Goal: Task Accomplishment & Management: Use online tool/utility

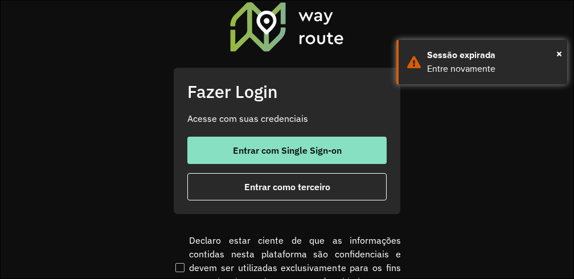
click at [280, 193] on button "Entrar como terceiro" at bounding box center [286, 186] width 199 height 27
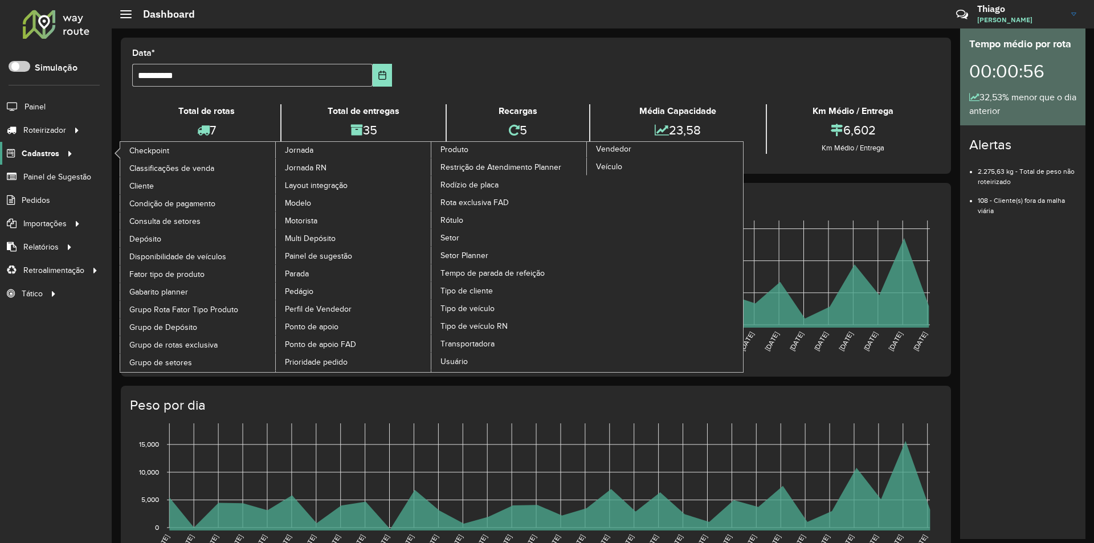
click at [61, 142] on link "Cadastros" at bounding box center [38, 153] width 76 height 23
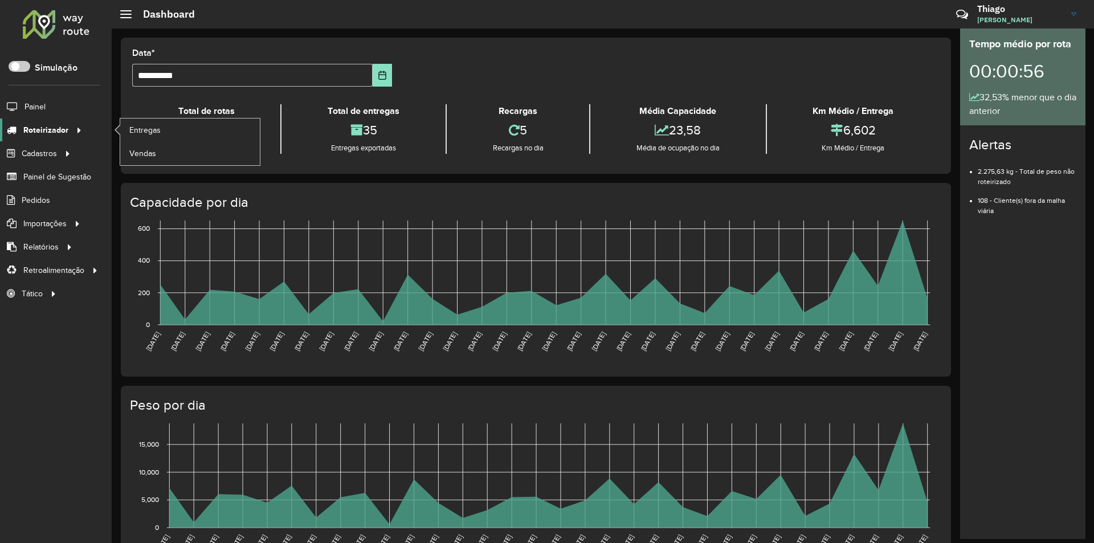
click at [77, 128] on icon at bounding box center [77, 129] width 10 height 17
click at [181, 125] on link "Entregas" at bounding box center [190, 129] width 140 height 23
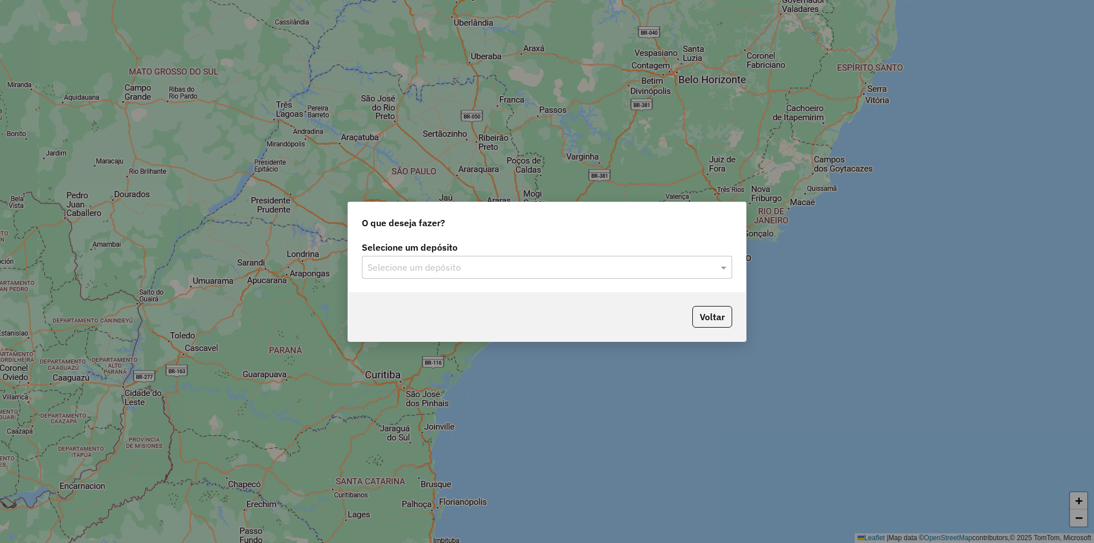
click at [525, 276] on div "Selecione um depósito" at bounding box center [547, 267] width 370 height 23
click at [456, 300] on div "Juruá Tarauacá" at bounding box center [546, 300] width 369 height 19
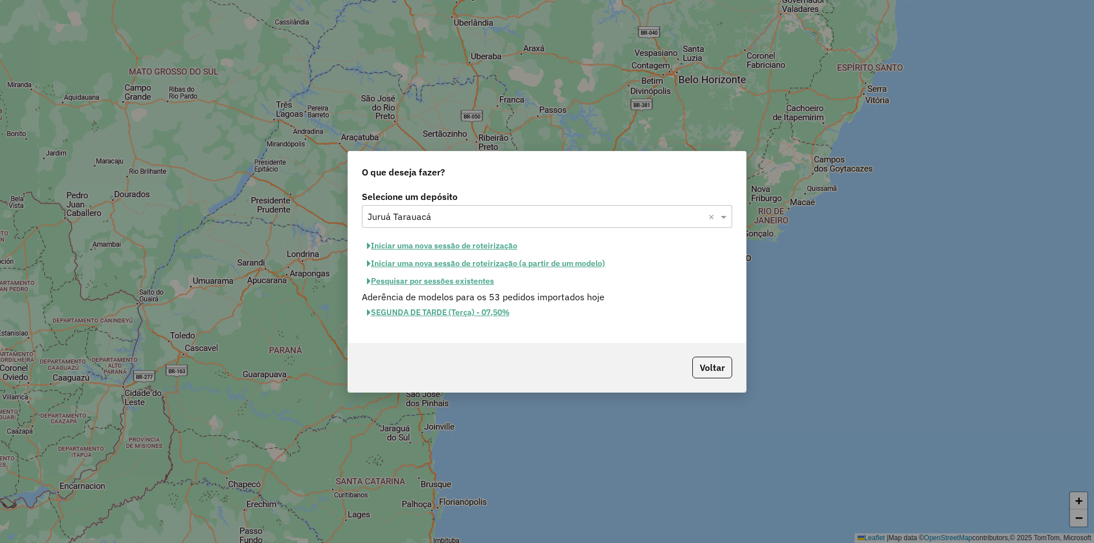
click at [477, 248] on button "Iniciar uma nova sessão de roteirização" at bounding box center [442, 246] width 161 height 18
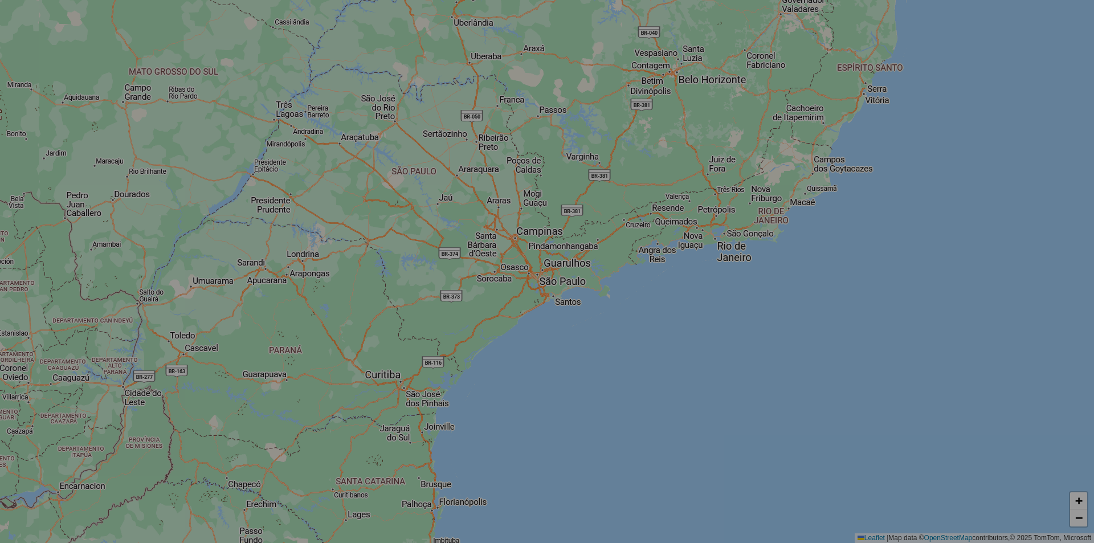
select select "*"
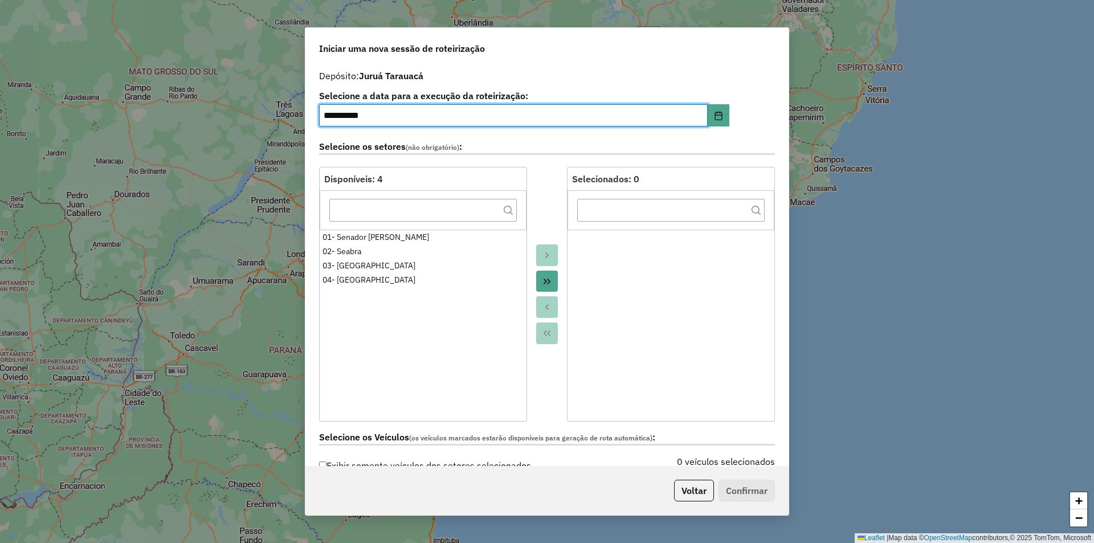
click at [540, 288] on button "Move All to Target" at bounding box center [547, 282] width 22 height 22
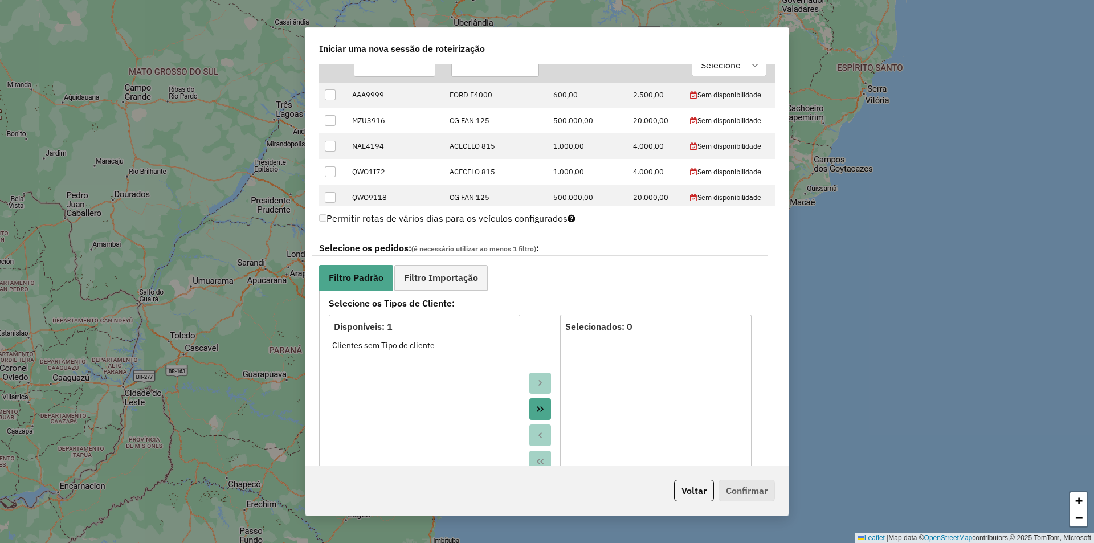
scroll to position [543, 0]
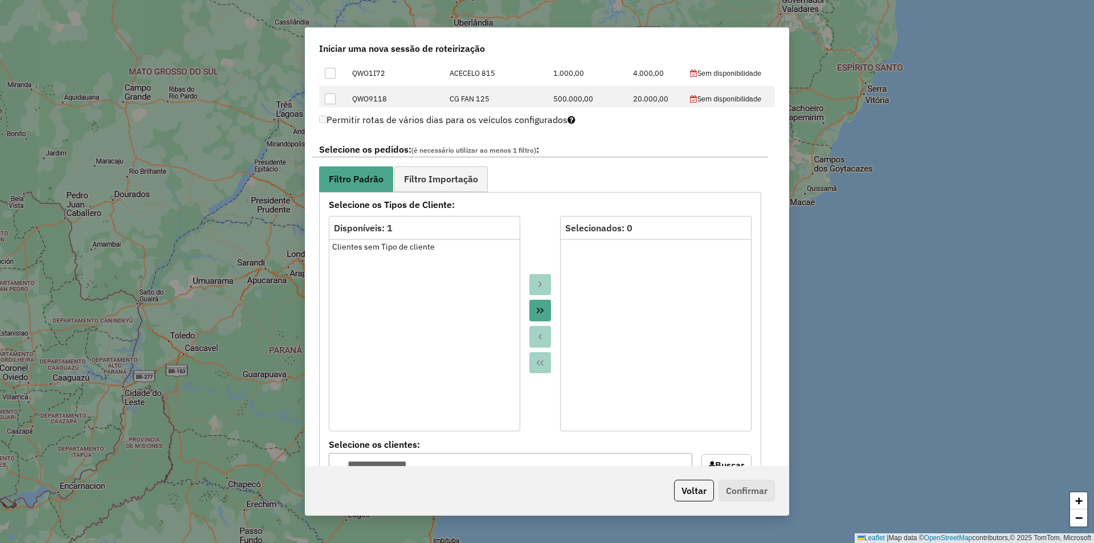
click at [548, 307] on button "Move All to Target" at bounding box center [540, 311] width 22 height 22
drag, startPoint x: 788, startPoint y: 258, endPoint x: 783, endPoint y: 287, distance: 28.8
click at [783, 287] on div "**********" at bounding box center [547, 271] width 484 height 489
drag, startPoint x: 788, startPoint y: 286, endPoint x: 785, endPoint y: 302, distance: 16.3
click at [785, 302] on div "**********" at bounding box center [547, 271] width 484 height 489
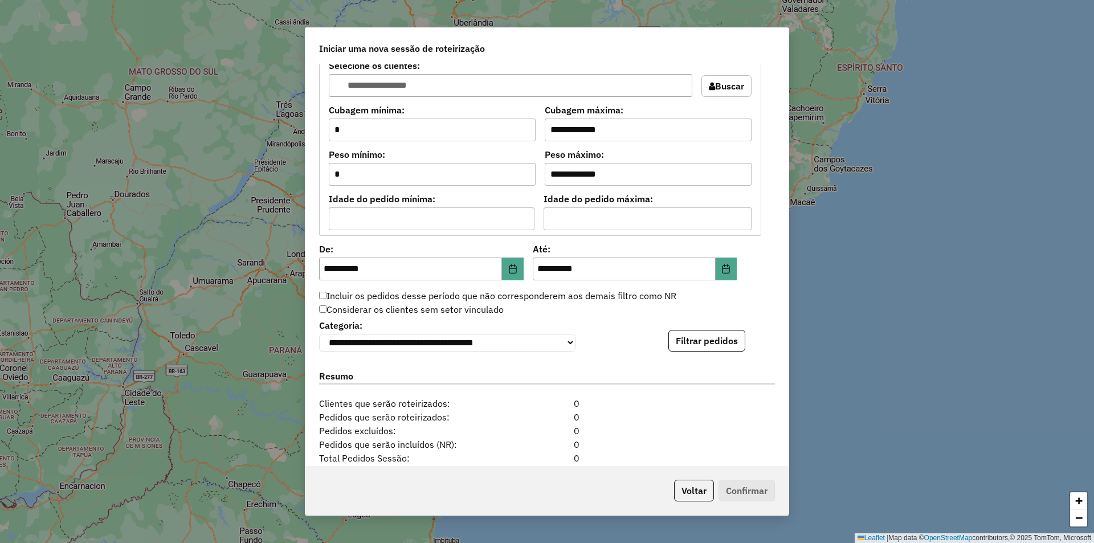
scroll to position [930, 0]
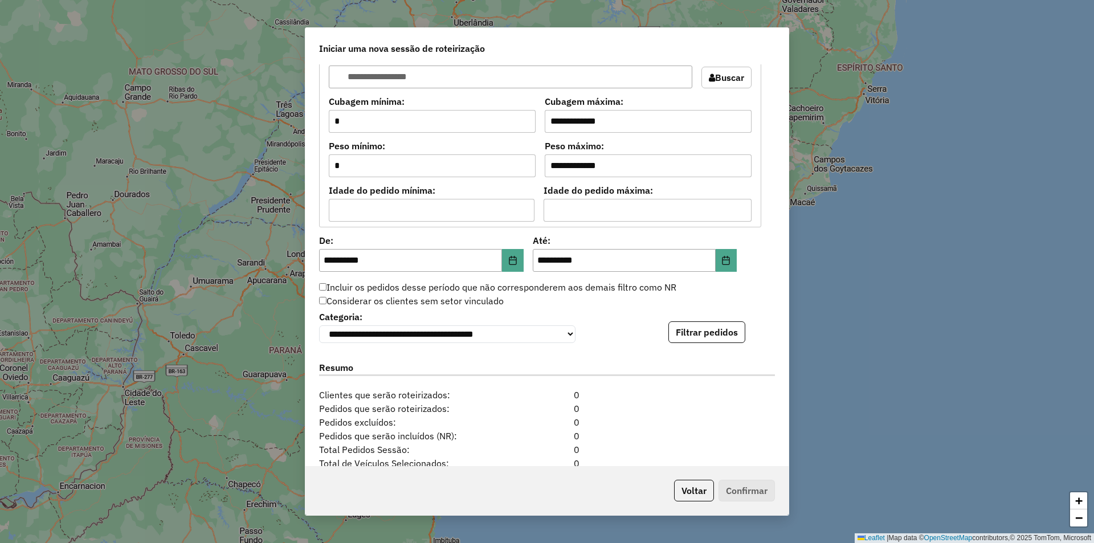
click at [713, 346] on div "**********" at bounding box center [546, 265] width 483 height 402
click at [711, 335] on button "Filtrar pedidos" at bounding box center [706, 332] width 77 height 22
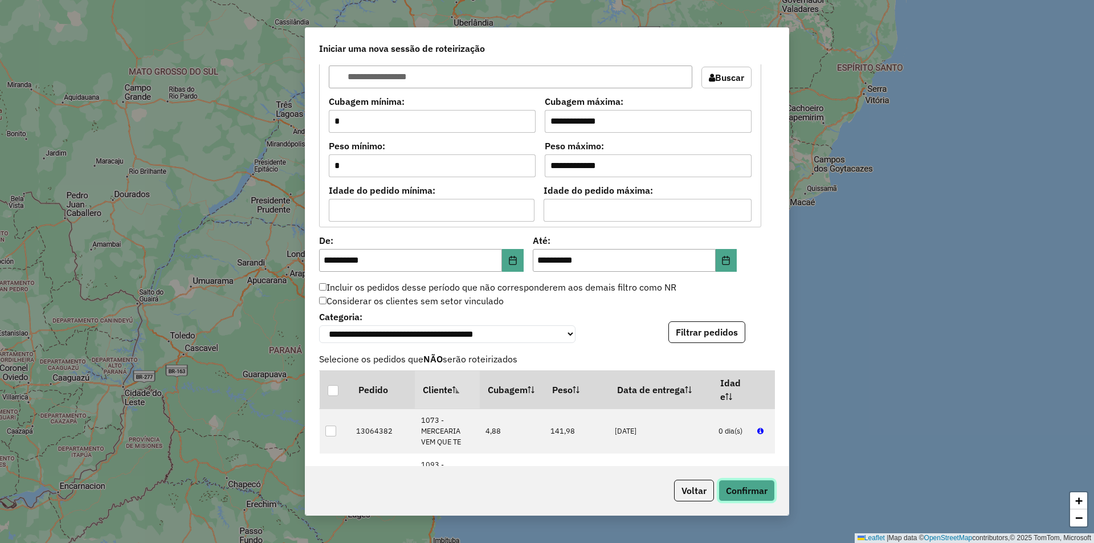
click at [750, 485] on button "Confirmar" at bounding box center [746, 491] width 56 height 22
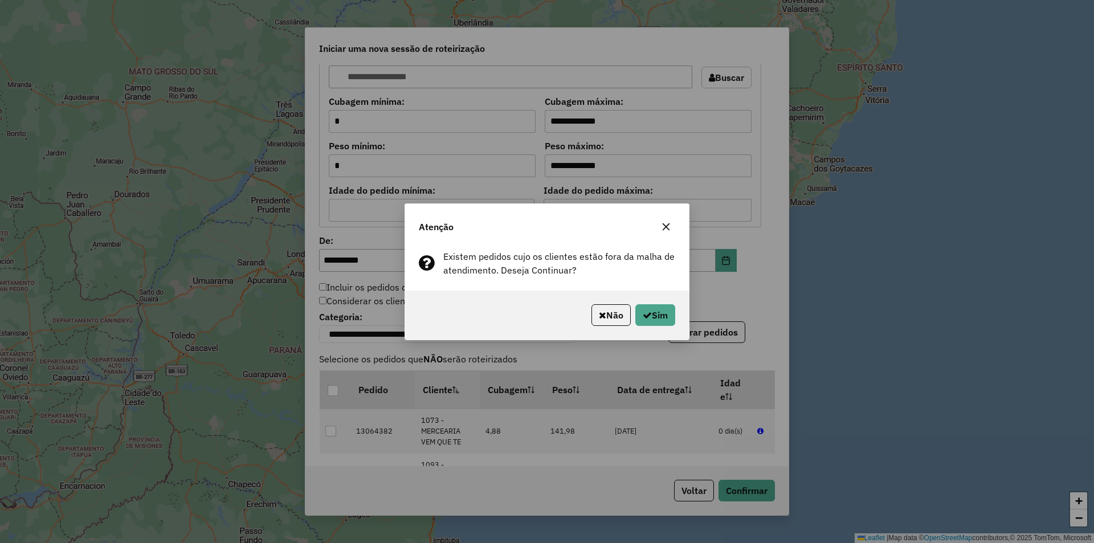
click at [660, 330] on div "Não Sim" at bounding box center [547, 315] width 284 height 49
click at [661, 321] on button "Sim" at bounding box center [655, 315] width 40 height 22
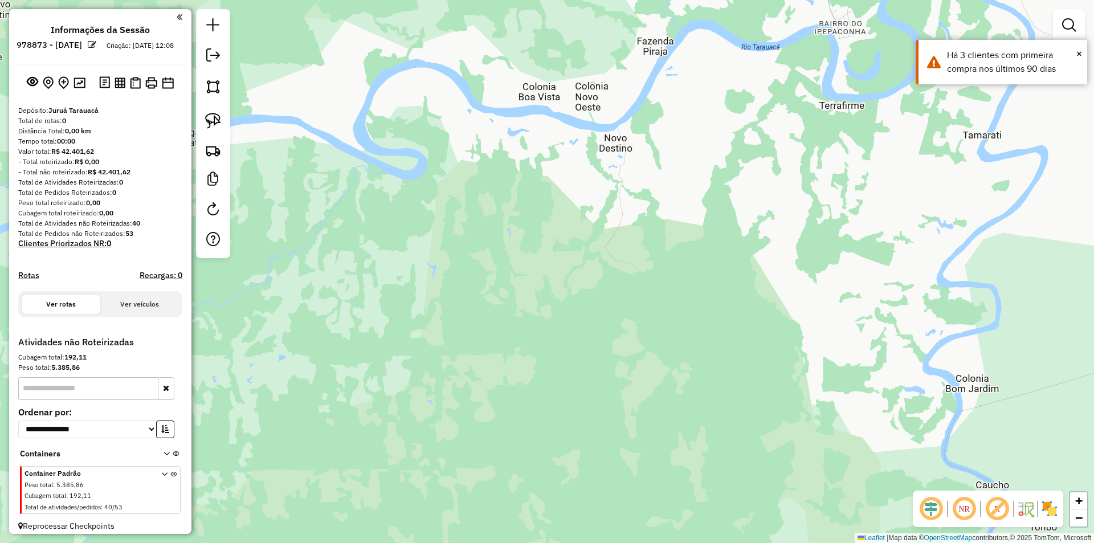
drag, startPoint x: 637, startPoint y: 329, endPoint x: 608, endPoint y: 513, distance: 186.9
click at [606, 539] on div "Janela de atendimento Grade de atendimento Capacidade Transportadoras Veículos …" at bounding box center [547, 271] width 1094 height 543
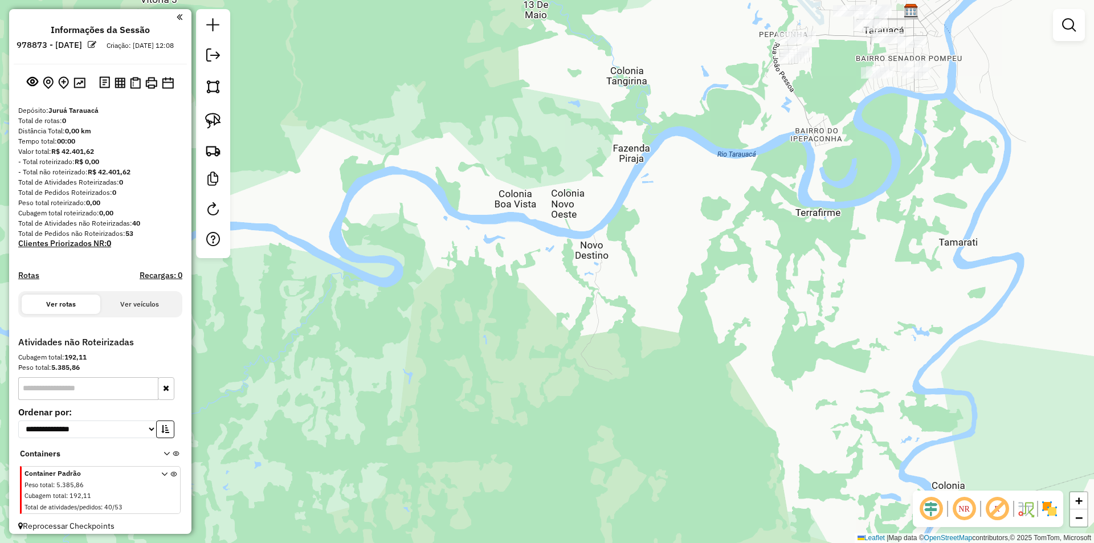
drag, startPoint x: 692, startPoint y: 249, endPoint x: 615, endPoint y: 419, distance: 186.9
click at [615, 419] on div "Janela de atendimento Grade de atendimento Capacidade Transportadoras Veículos …" at bounding box center [547, 271] width 1094 height 543
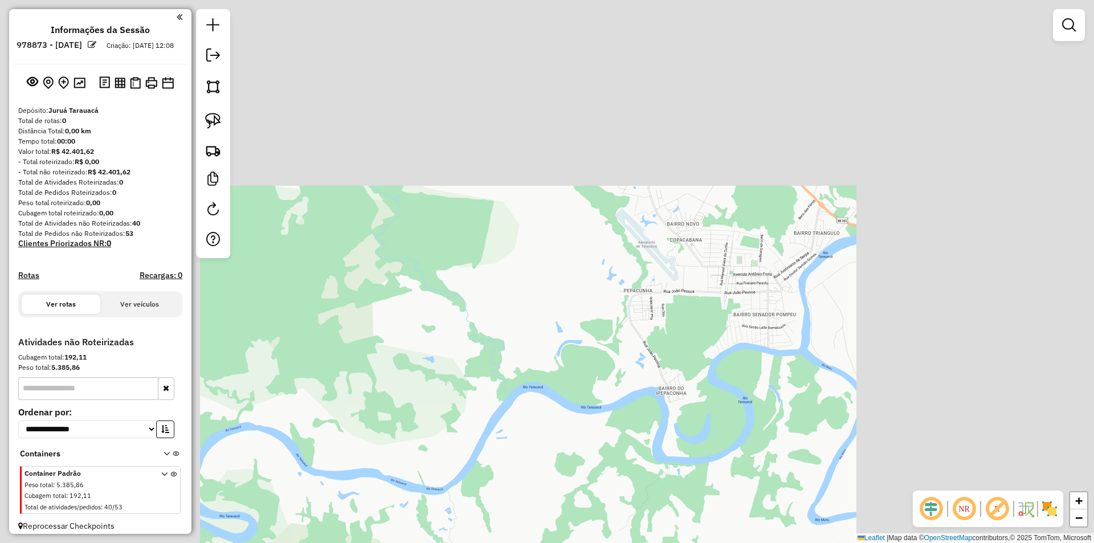
drag, startPoint x: 704, startPoint y: 288, endPoint x: 548, endPoint y: 437, distance: 215.5
click at [548, 437] on div "Janela de atendimento Grade de atendimento Capacidade Transportadoras Veículos …" at bounding box center [547, 271] width 1094 height 543
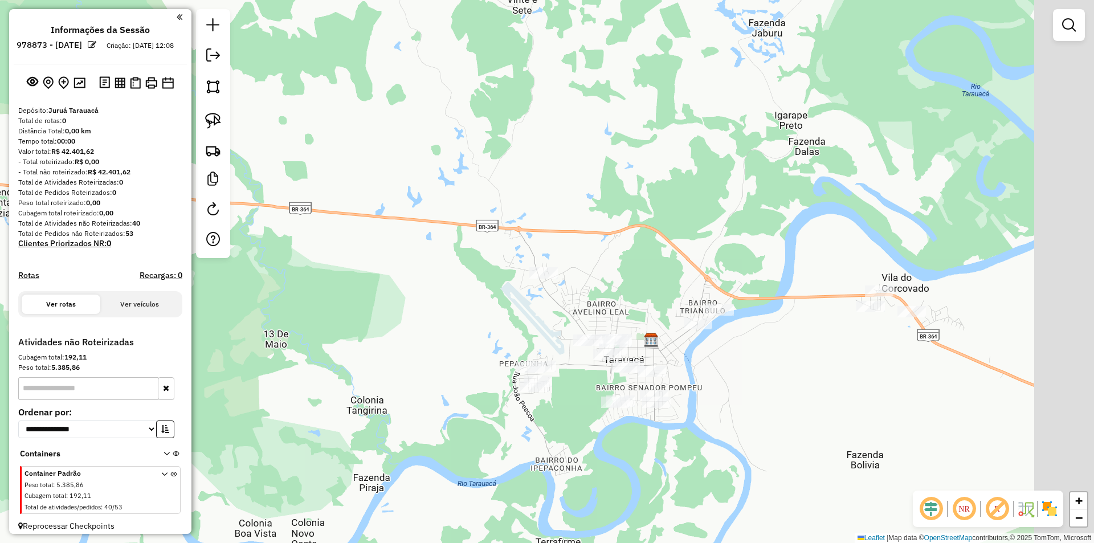
drag, startPoint x: 645, startPoint y: 359, endPoint x: 529, endPoint y: 434, distance: 137.3
click at [529, 434] on div "Janela de atendimento Grade de atendimento Capacidade Transportadoras Veículos …" at bounding box center [547, 271] width 1094 height 543
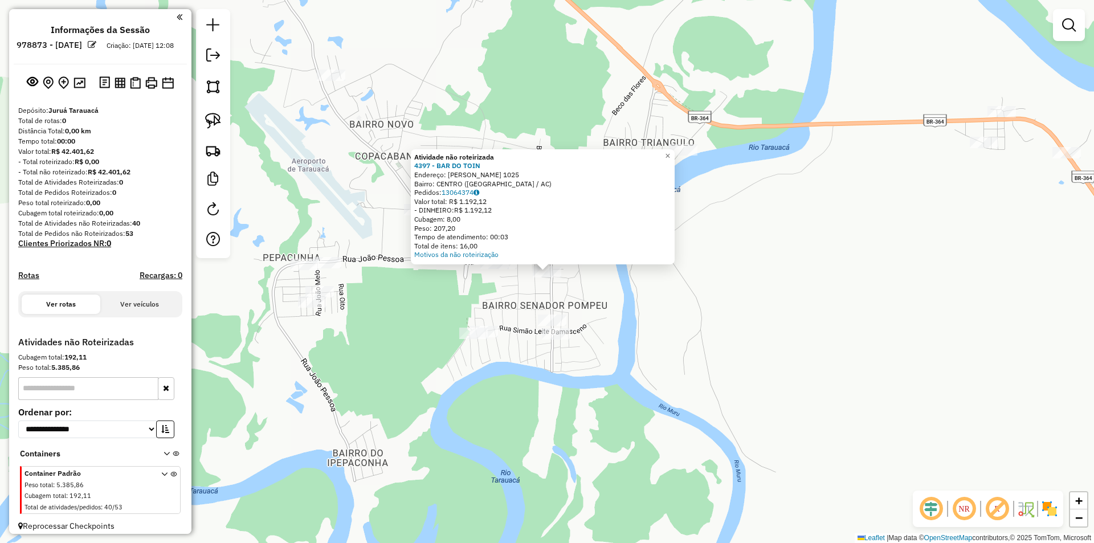
click at [551, 314] on div "Atividade não roteirizada 4397 - BAR DO TOIN Endereço: JOAO DE PAIVA 1025 Bairr…" at bounding box center [547, 271] width 1094 height 543
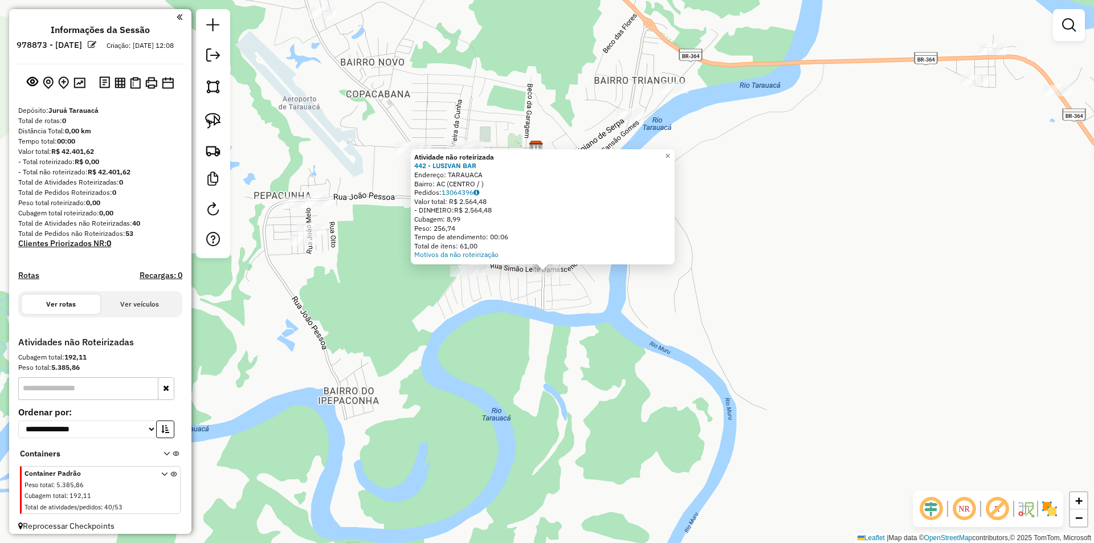
click at [537, 300] on div "Atividade não roteirizada 442 - LUSIVAN BAR Endereço: TARAUACA Bairro: AC (CENT…" at bounding box center [547, 271] width 1094 height 543
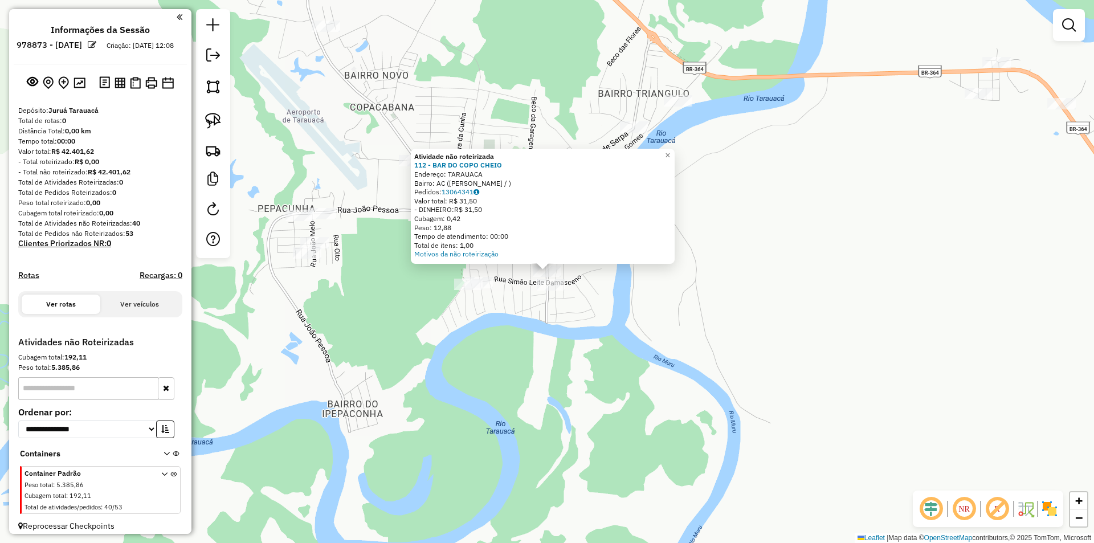
click at [541, 312] on div "Atividade não roteirizada 112 - BAR DO COPO CHEIO Endereço: TARAUACA Bairro: AC…" at bounding box center [547, 271] width 1094 height 543
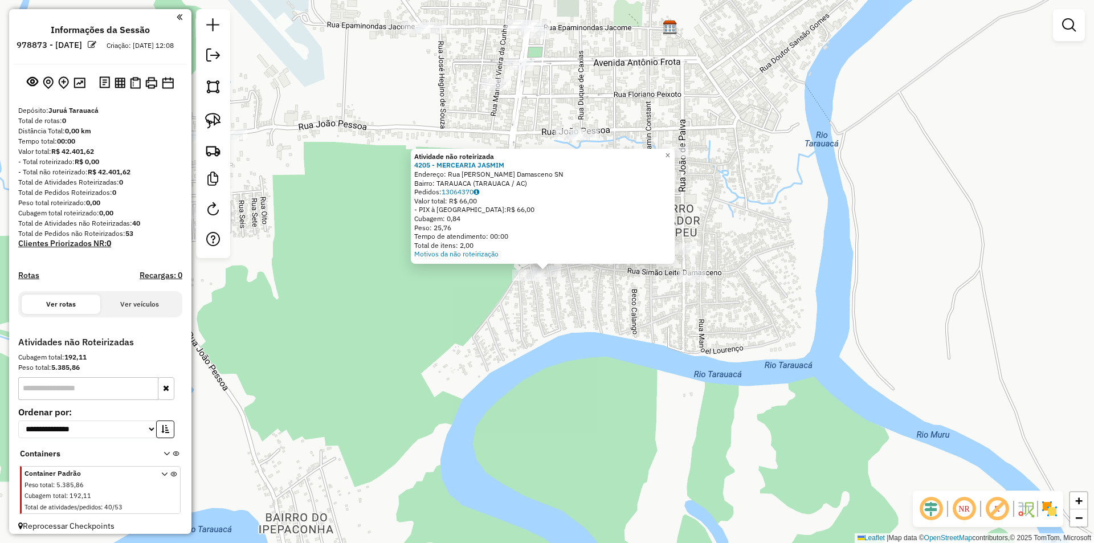
click at [513, 267] on div "Atividade não roteirizada 4205 - MERCEARIA JASMIM Endereço: Rua Simao Leite Dam…" at bounding box center [547, 271] width 1094 height 543
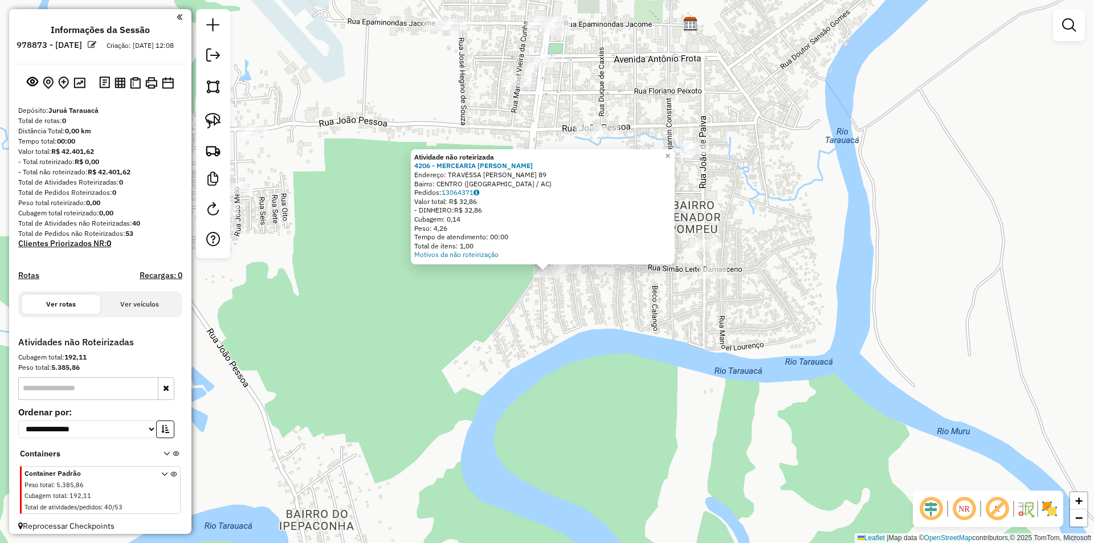
click at [563, 309] on div "Atividade não roteirizada 4206 - MERCEARIA ANA JULIA Endereço: TRAVESSA ANTONIO…" at bounding box center [547, 271] width 1094 height 543
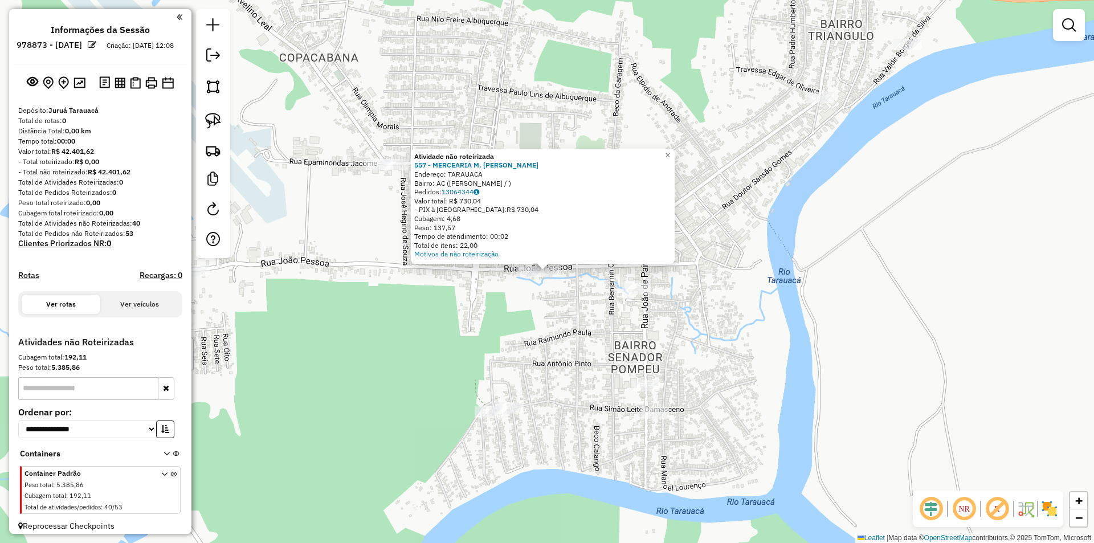
click at [529, 280] on div "Atividade não roteirizada 557 - MERCEARIA M. SOUZA Endereço: TARAUACA Bairro: A…" at bounding box center [547, 271] width 1094 height 543
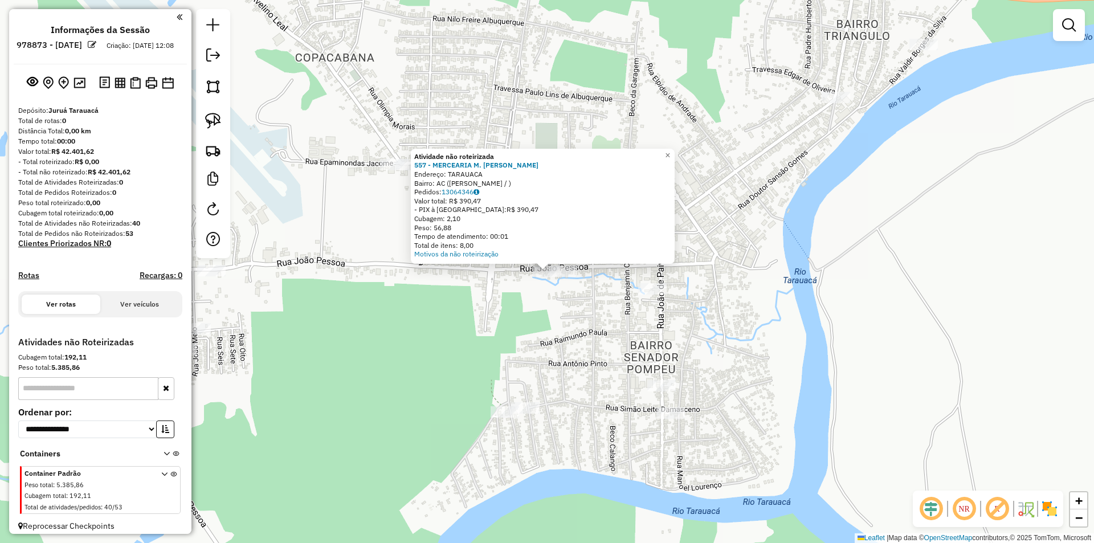
click at [567, 308] on div "Atividade não roteirizada 557 - MERCEARIA M. SOUZA Endereço: TARAUACA Bairro: A…" at bounding box center [547, 271] width 1094 height 543
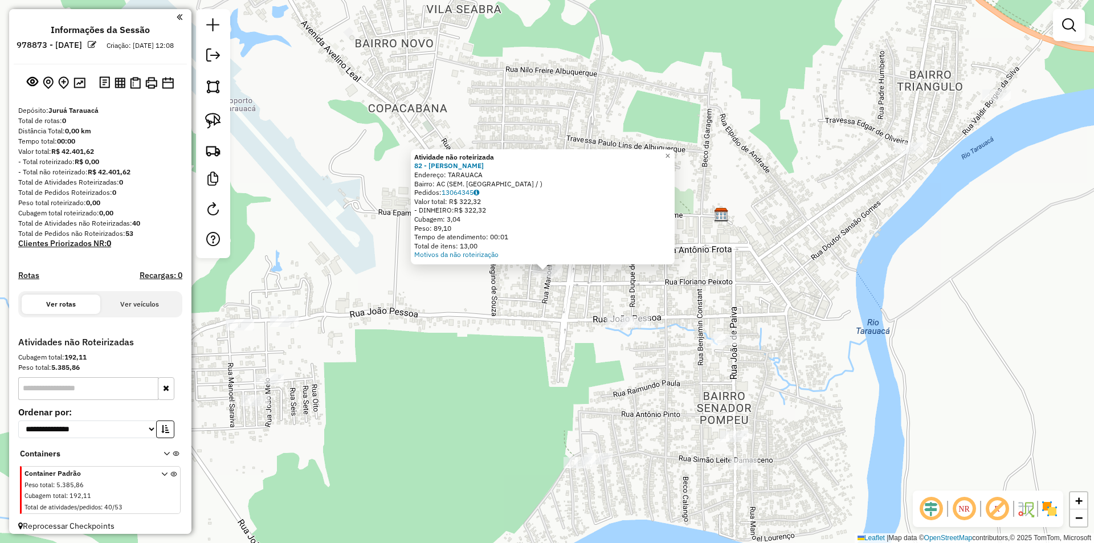
click at [542, 326] on div "Atividade não roteirizada 82 - MANOEL DA SILVA Endereço: TARAUACA Bairro: AC (S…" at bounding box center [547, 271] width 1094 height 543
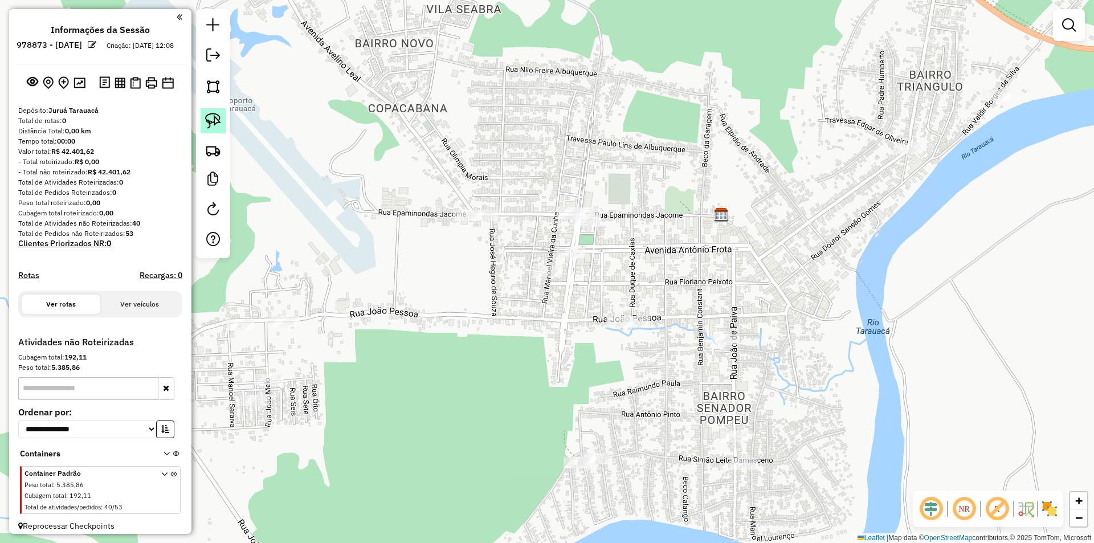
click at [216, 127] on img at bounding box center [213, 121] width 16 height 16
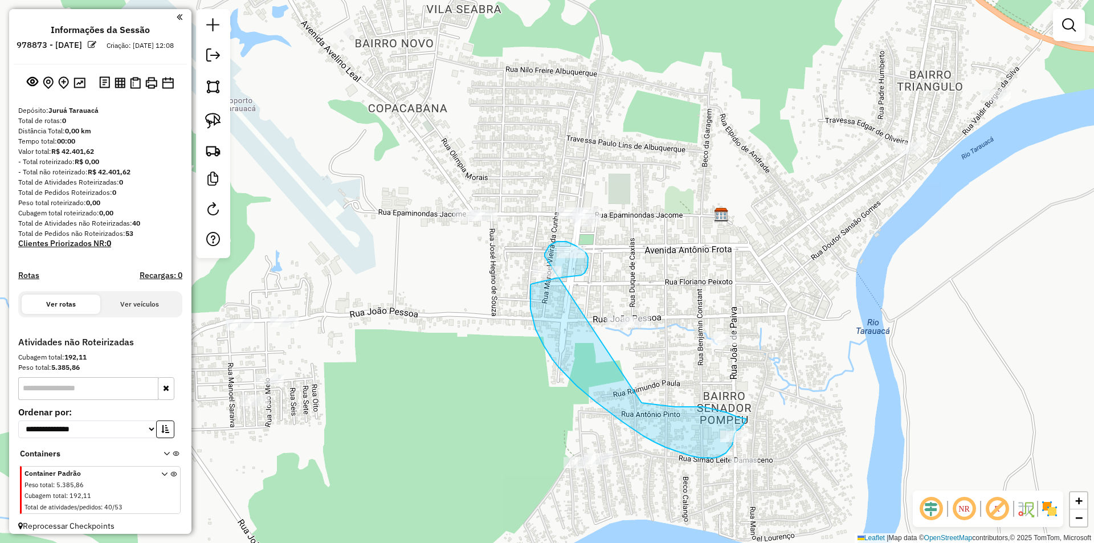
drag, startPoint x: 545, startPoint y: 256, endPoint x: 640, endPoint y: 403, distance: 174.9
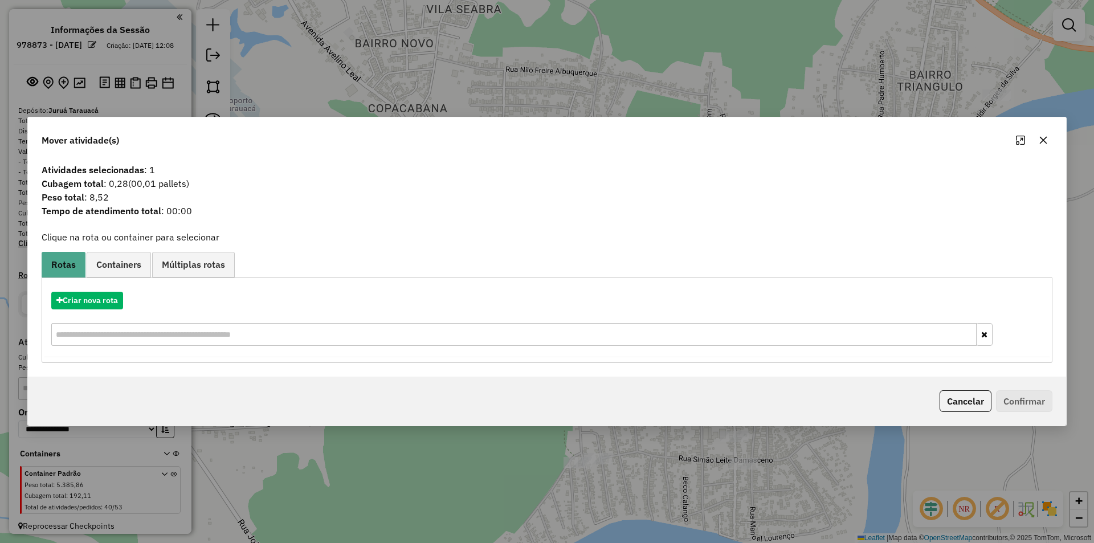
click at [125, 288] on div "Criar nova rota" at bounding box center [546, 320] width 1005 height 74
click at [116, 300] on button "Criar nova rota" at bounding box center [87, 301] width 72 height 18
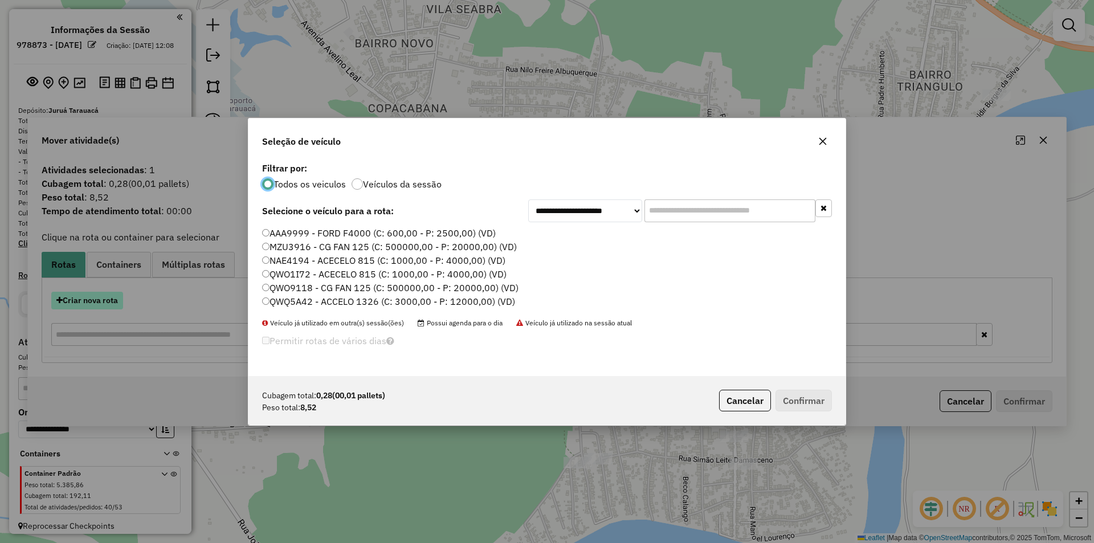
scroll to position [6, 3]
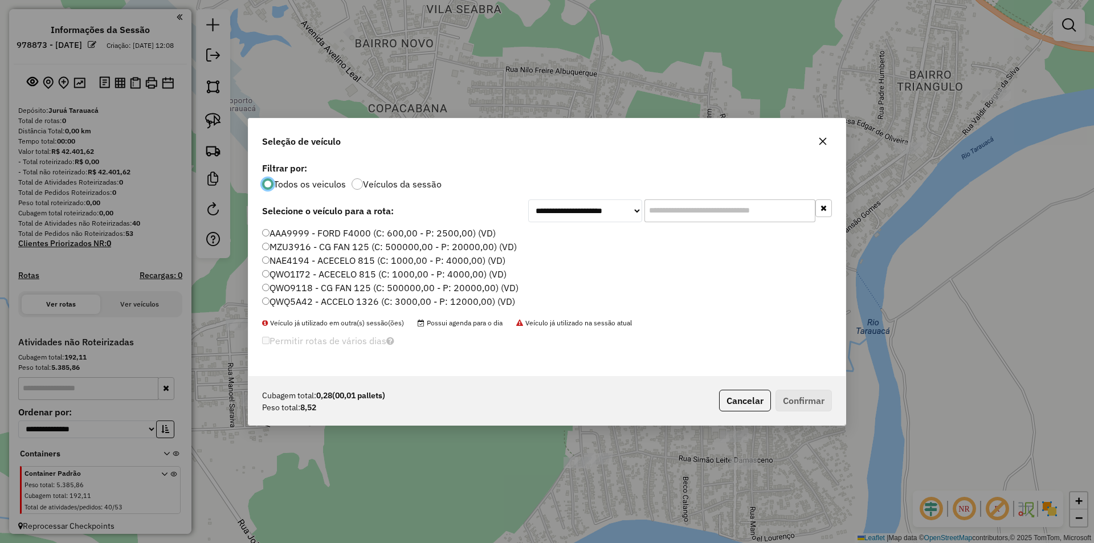
click at [291, 250] on label "MZU3916 - CG FAN 125 (C: 500000,00 - P: 20000,00) (VD)" at bounding box center [389, 247] width 255 height 14
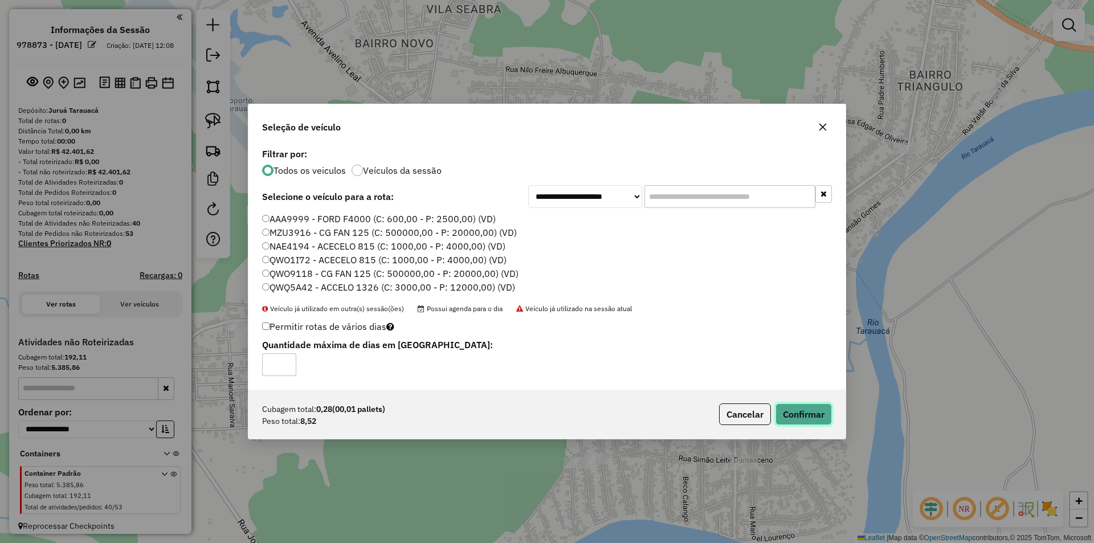
click at [796, 415] on button "Confirmar" at bounding box center [803, 414] width 56 height 22
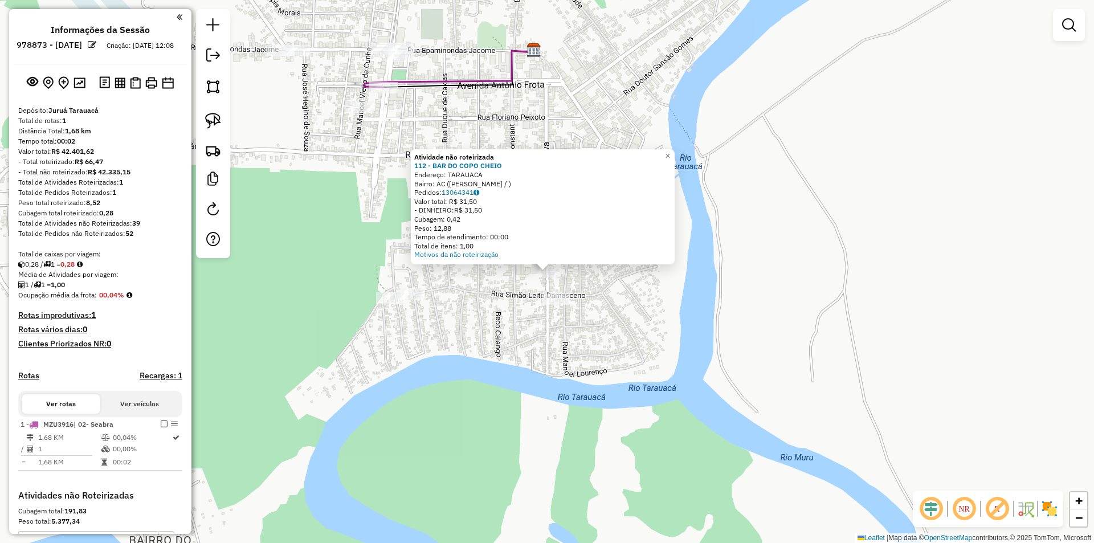
click at [488, 365] on div "Atividade não roteirizada 112 - BAR DO COPO CHEIO Endereço: TARAUACA Bairro: AC…" at bounding box center [547, 271] width 1094 height 543
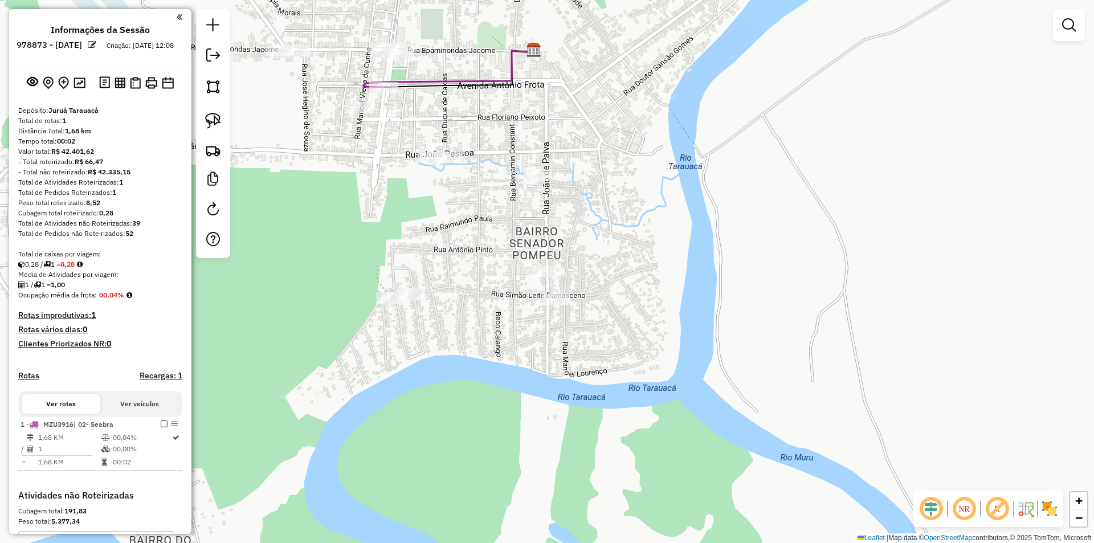
click at [526, 195] on div "Janela de atendimento Grade de atendimento Capacidade Transportadoras Veículos …" at bounding box center [547, 271] width 1094 height 543
click at [533, 186] on div "Janela de atendimento Grade de atendimento Capacidade Transportadoras Veículos …" at bounding box center [547, 271] width 1094 height 543
click at [537, 181] on div at bounding box center [538, 174] width 28 height 11
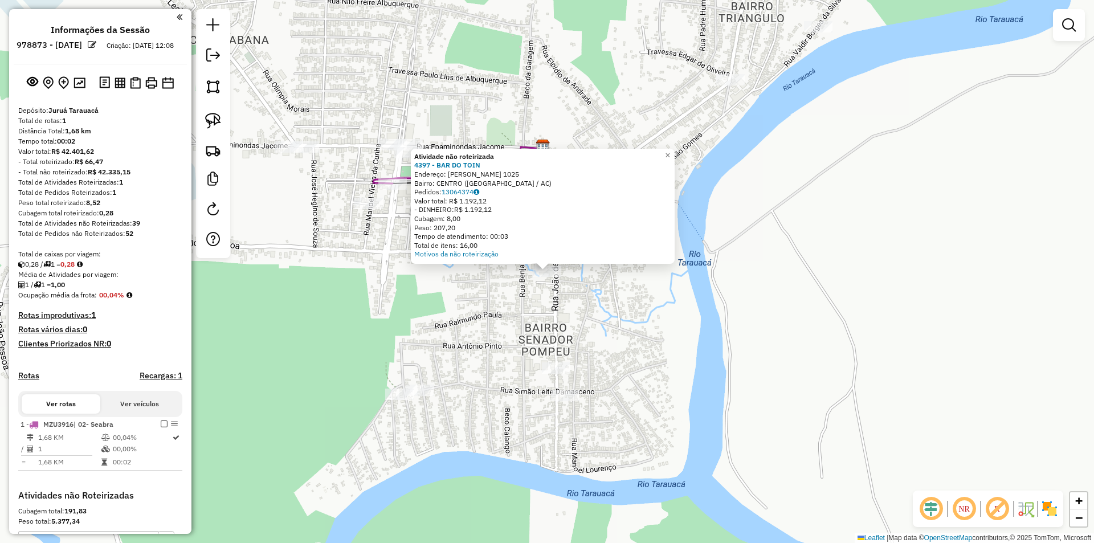
drag, startPoint x: 509, startPoint y: 298, endPoint x: 482, endPoint y: 294, distance: 27.6
click at [509, 298] on div "Atividade não roteirizada 4397 - BAR DO TOIN Endereço: JOAO DE PAIVA 1025 Bairr…" at bounding box center [547, 271] width 1094 height 543
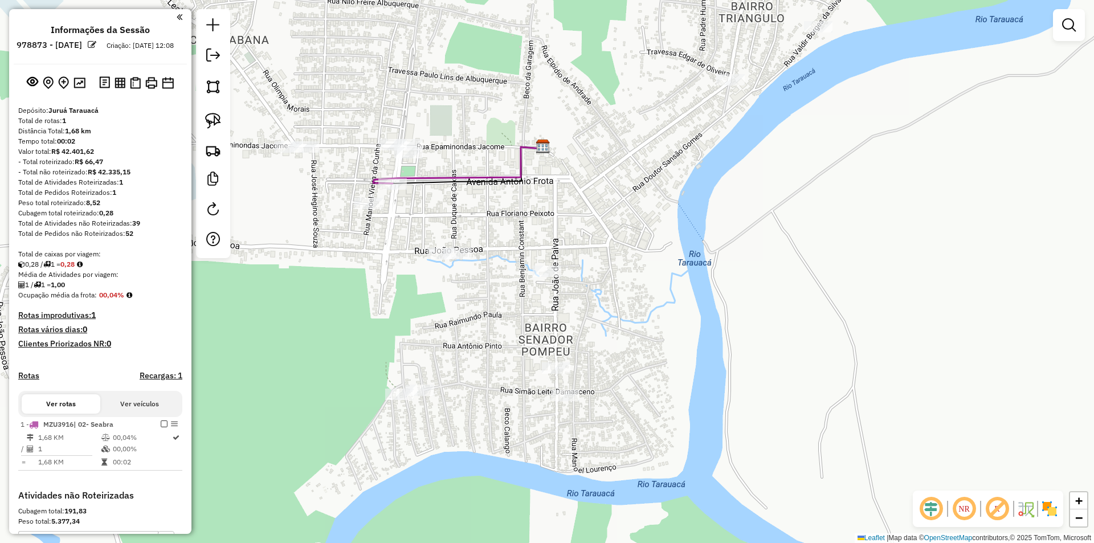
click at [422, 396] on div at bounding box center [420, 390] width 28 height 11
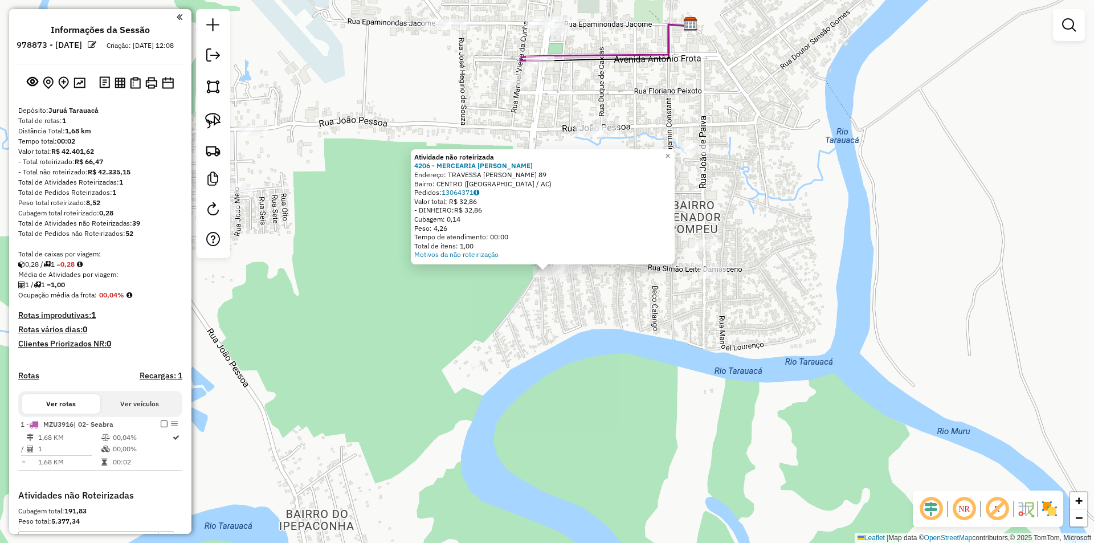
click at [534, 294] on div "Atividade não roteirizada 4206 - MERCEARIA ANA JULIA Endereço: TRAVESSA ANTONIO…" at bounding box center [547, 271] width 1094 height 543
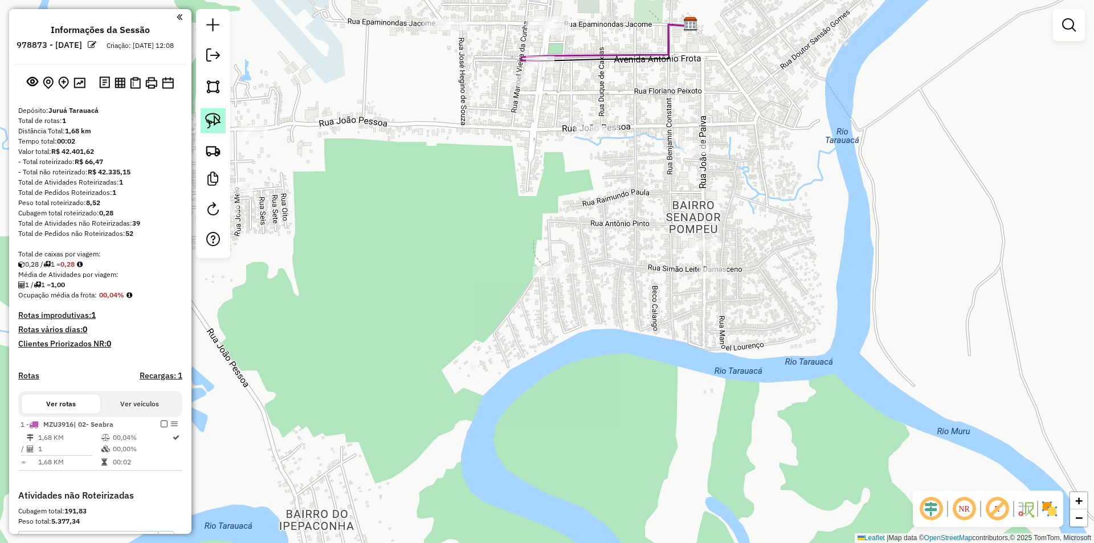
click at [208, 123] on img at bounding box center [213, 121] width 16 height 16
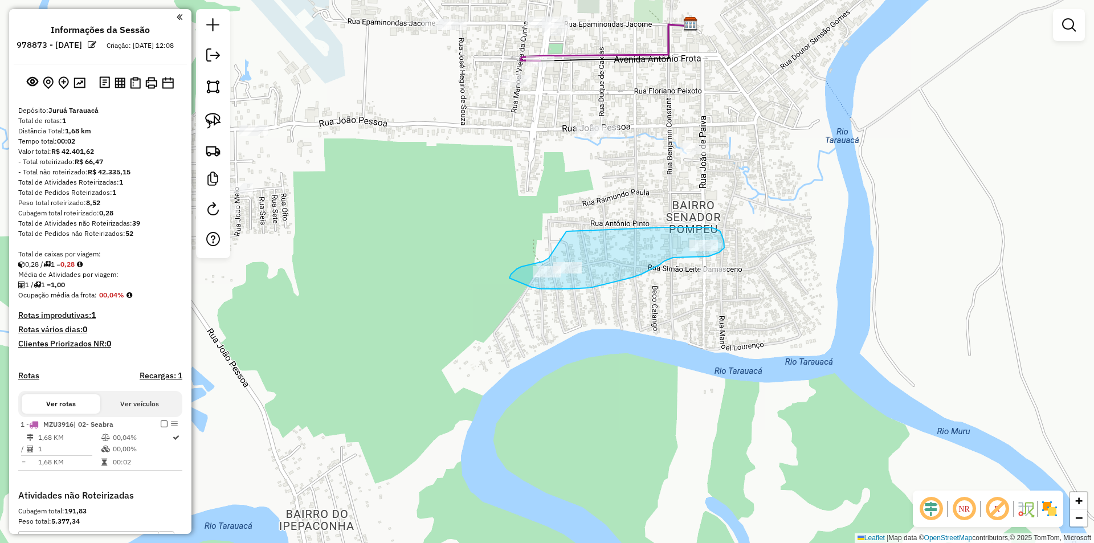
drag, startPoint x: 616, startPoint y: 230, endPoint x: 549, endPoint y: 258, distance: 73.0
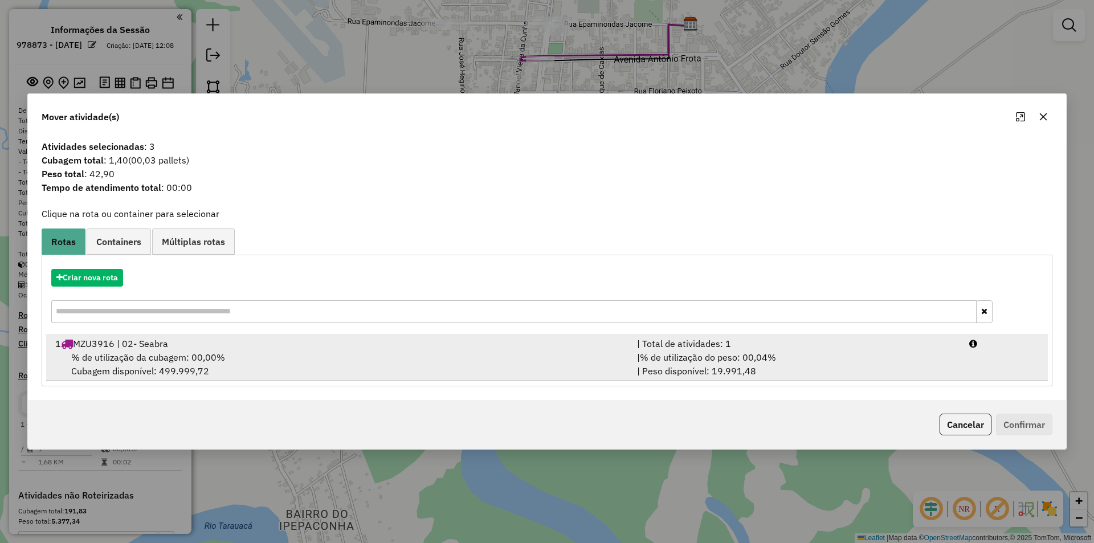
click at [154, 342] on div "1 MZU3916 | 02- Seabra" at bounding box center [339, 344] width 582 height 14
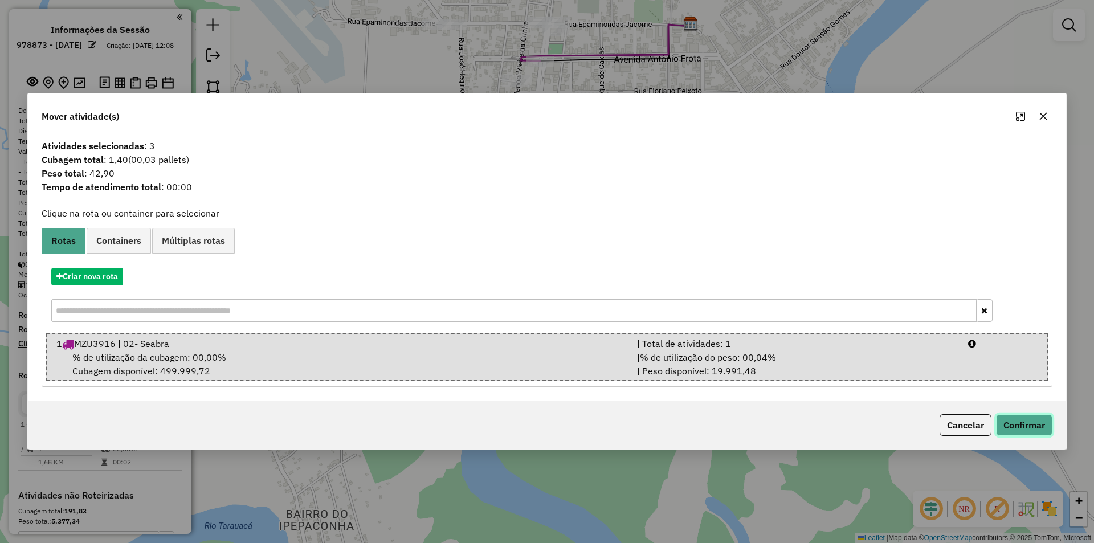
click at [1017, 423] on button "Confirmar" at bounding box center [1024, 425] width 56 height 22
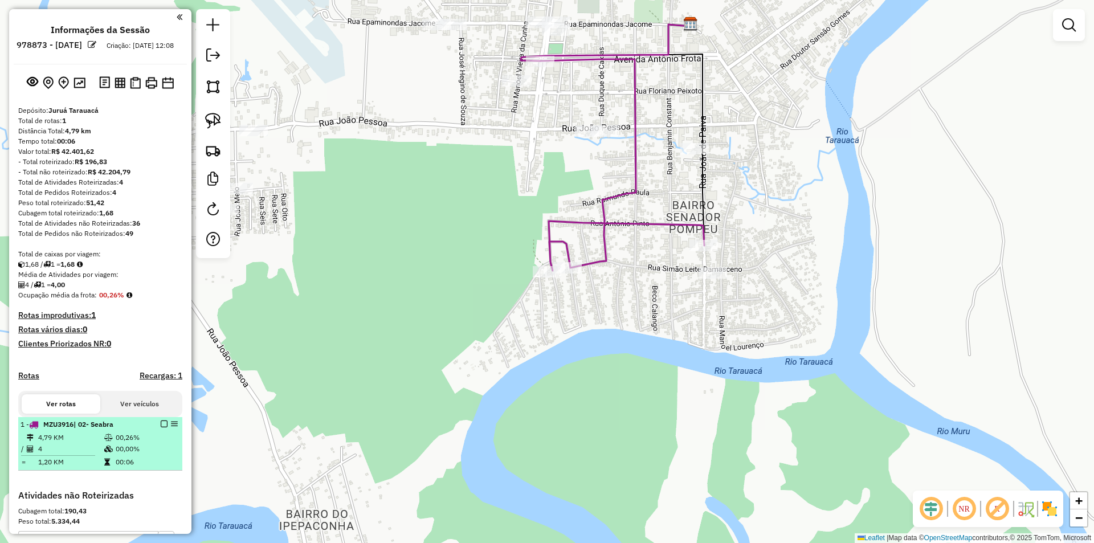
click at [109, 428] on span "| 02- Seabra" at bounding box center [93, 424] width 40 height 9
select select "**********"
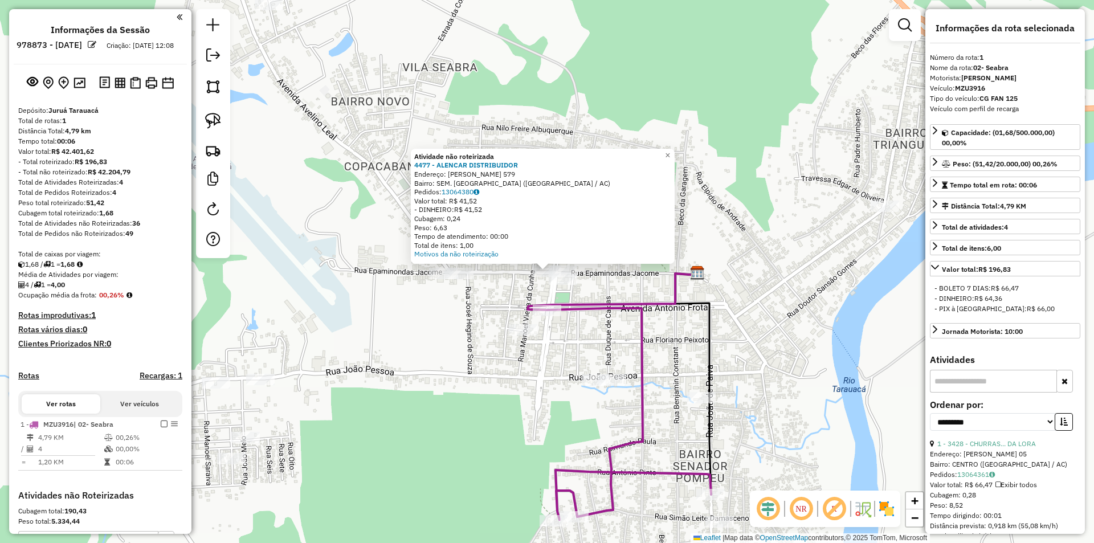
click at [558, 264] on div "Atividade não roteirizada 4477 - ALENCAR DISTRIBUIDOR Endereço: MARIA ANALIA 57…" at bounding box center [547, 271] width 1094 height 543
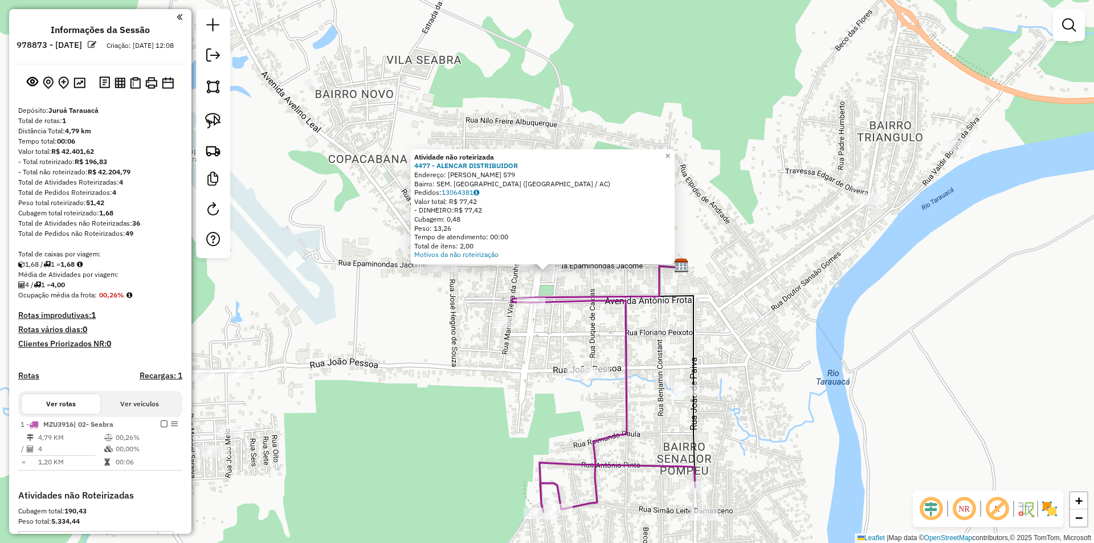
click at [554, 261] on div "Atividade não roteirizada 4477 - ALENCAR DISTRIBUIDOR Endereço: MARIA ANALIA 57…" at bounding box center [543, 206] width 264 height 115
click at [573, 279] on div "Atividade não roteirizada 4477 - ALENCAR DISTRIBUIDOR Endereço: MARIA ANALIA 57…" at bounding box center [547, 271] width 1094 height 543
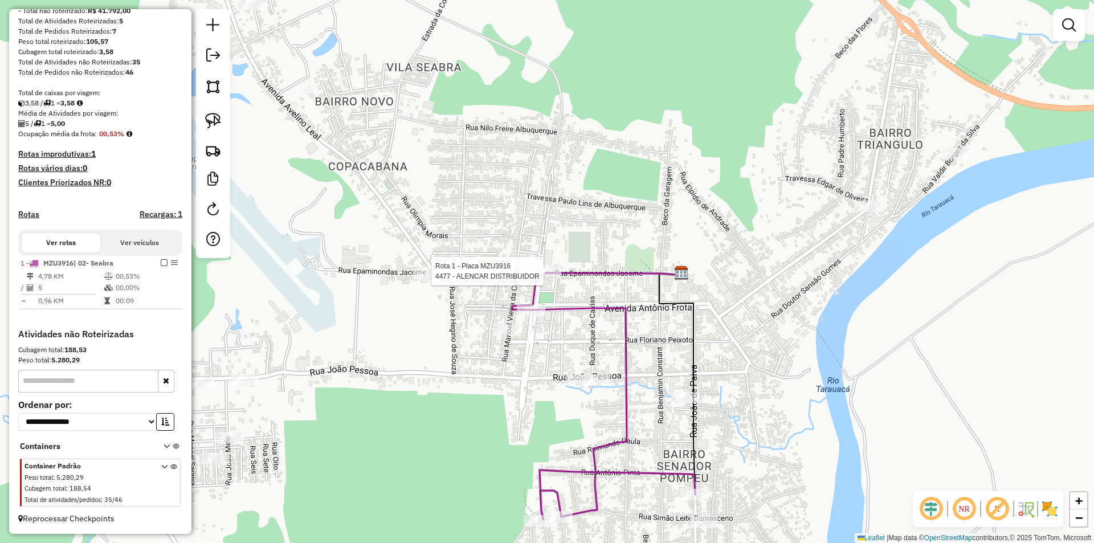
select select "**********"
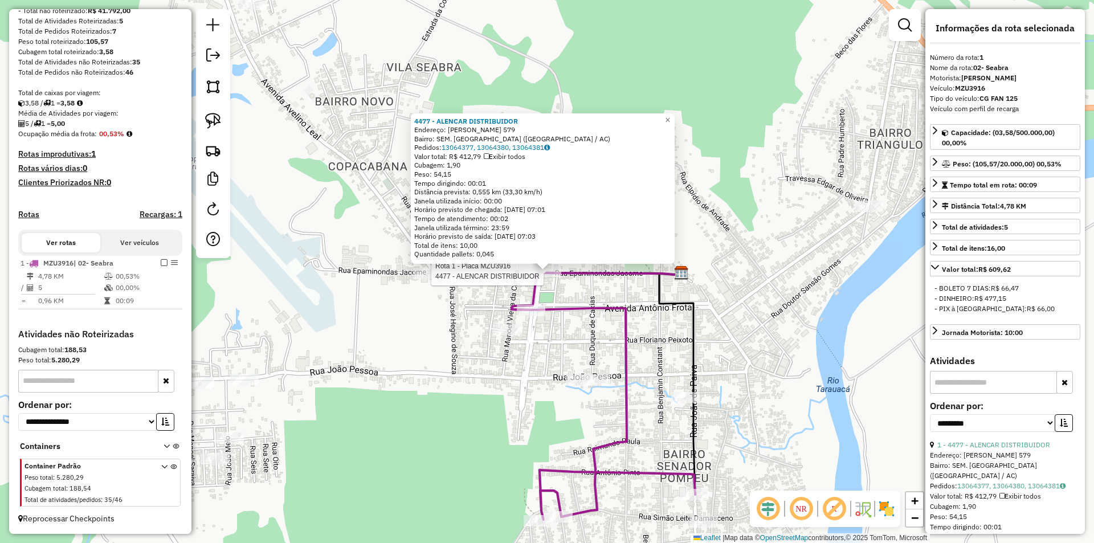
scroll to position [171, 0]
click at [455, 322] on div "4477 - ALENCAR DISTRIBUIDOR Endereço: MARIA ANALIA 579 Bairro: SEM. POMPEU (TAR…" at bounding box center [547, 271] width 1094 height 543
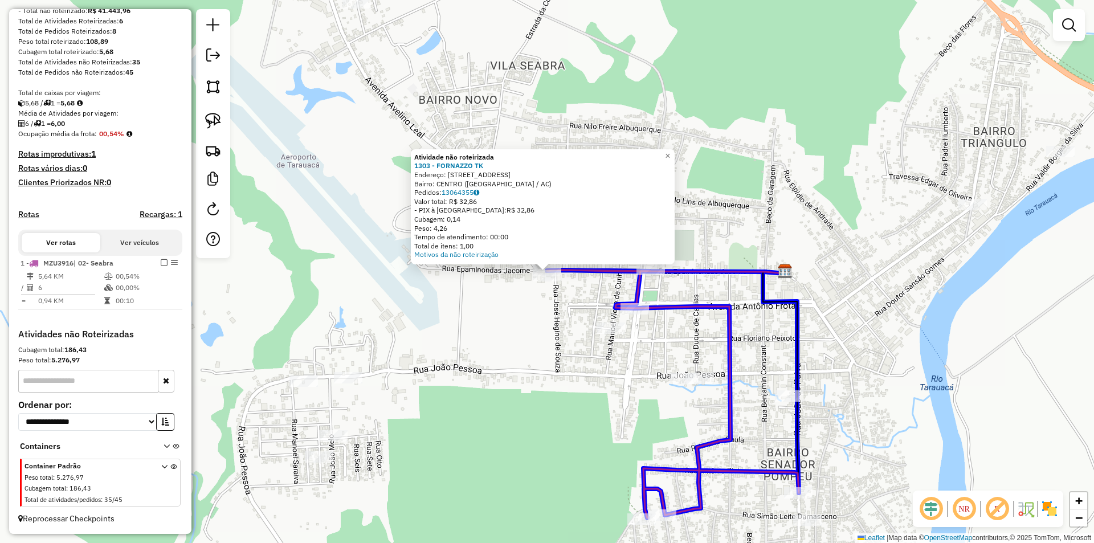
click at [548, 276] on div at bounding box center [547, 270] width 28 height 11
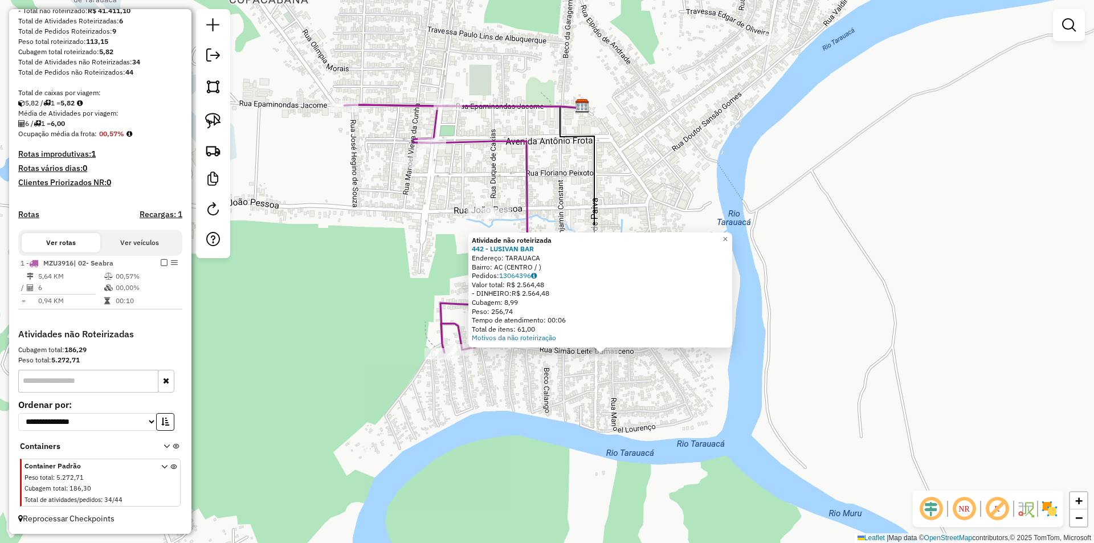
drag, startPoint x: 653, startPoint y: 375, endPoint x: 708, endPoint y: 455, distance: 97.0
click at [708, 455] on div "Atividade não roteirizada 442 - LUSIVAN BAR Endereço: TARAUACA Bairro: AC (CENT…" at bounding box center [547, 271] width 1094 height 543
drag, startPoint x: 698, startPoint y: 459, endPoint x: 677, endPoint y: 452, distance: 22.0
click at [697, 459] on div "Atividade não roteirizada 442 - LUSIVAN BAR Endereço: TARAUACA Bairro: AC (CENT…" at bounding box center [547, 271] width 1094 height 543
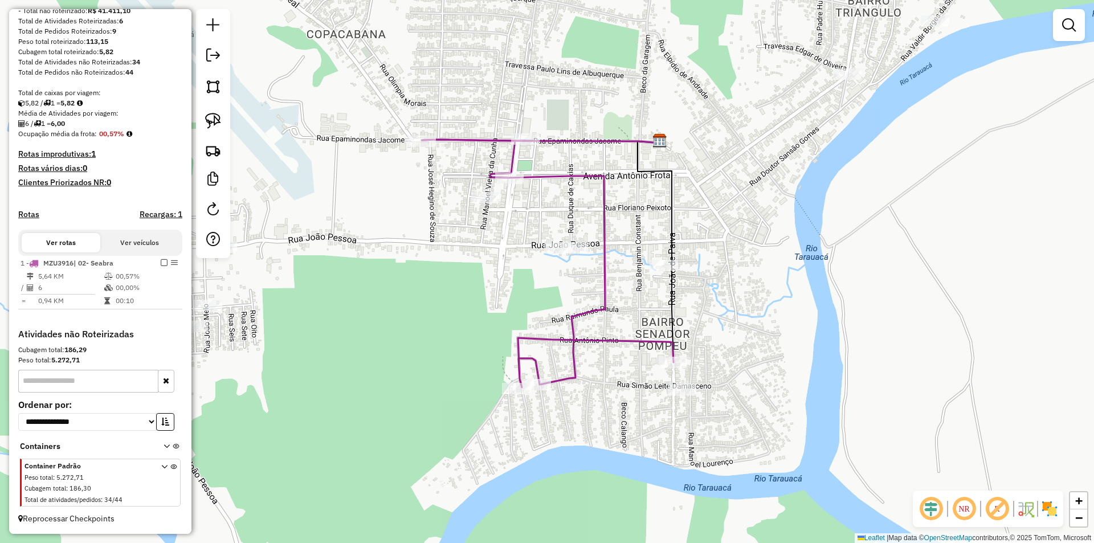
drag, startPoint x: 742, startPoint y: 482, endPoint x: 782, endPoint y: 500, distance: 43.4
click at [784, 500] on div "Janela de atendimento Grade de atendimento Capacidade Transportadoras Veículos …" at bounding box center [547, 271] width 1094 height 543
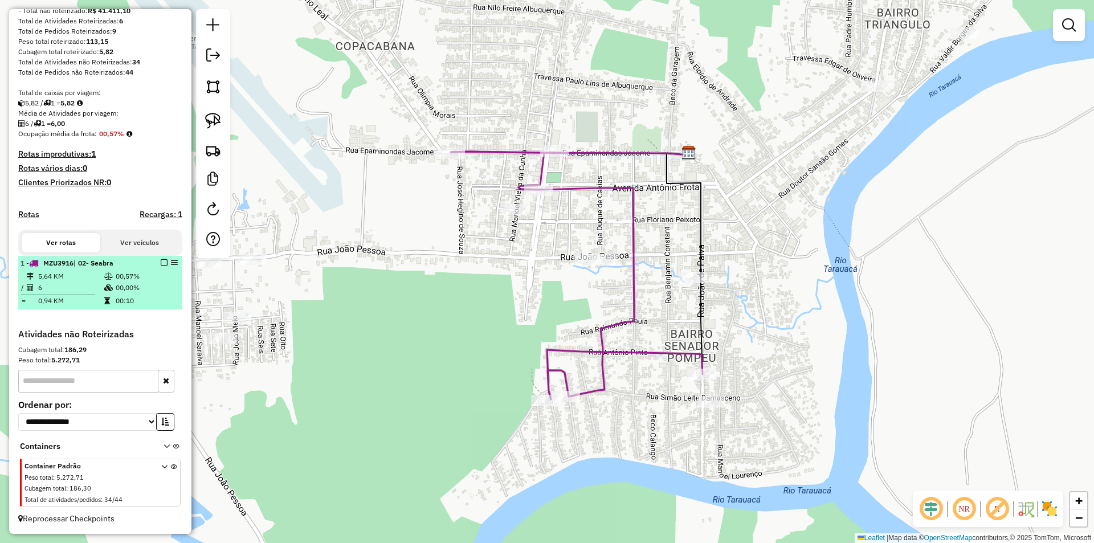
click at [161, 261] on em at bounding box center [164, 262] width 7 height 7
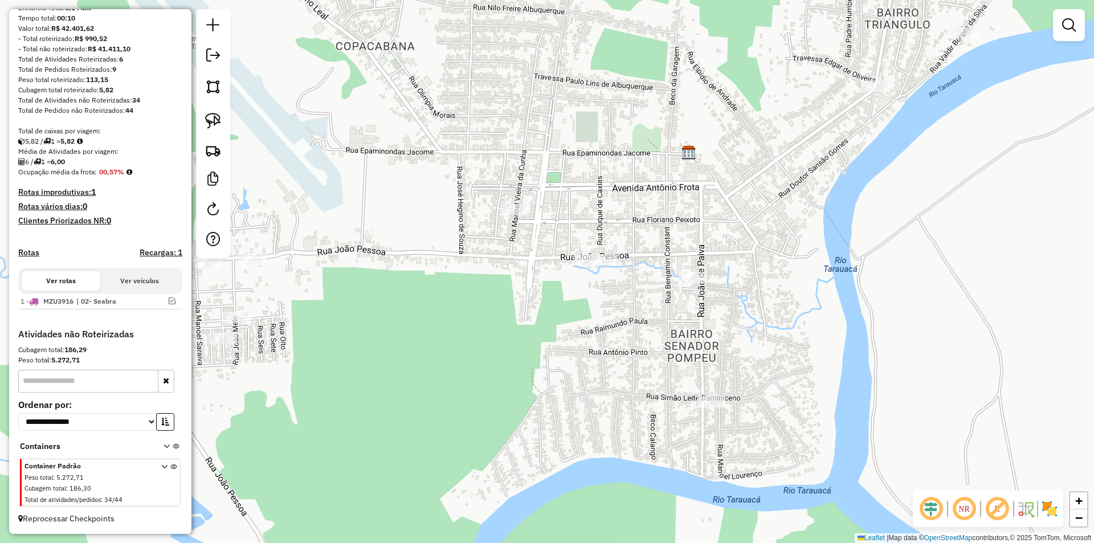
click at [505, 220] on div "Janela de atendimento Grade de atendimento Capacidade Transportadoras Veículos …" at bounding box center [547, 271] width 1094 height 543
click at [515, 215] on div at bounding box center [514, 209] width 28 height 11
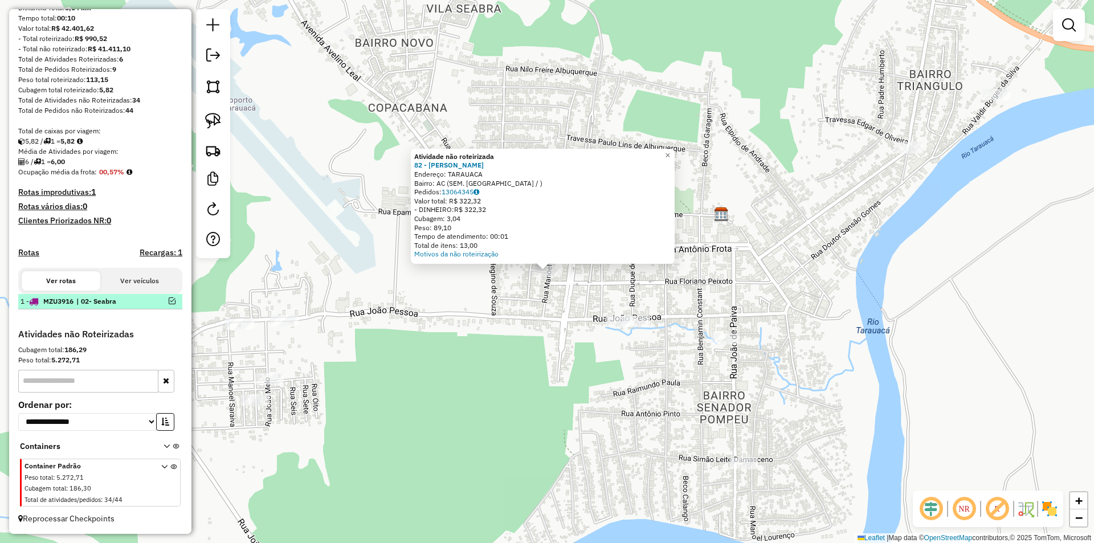
click at [171, 299] on em at bounding box center [172, 300] width 7 height 7
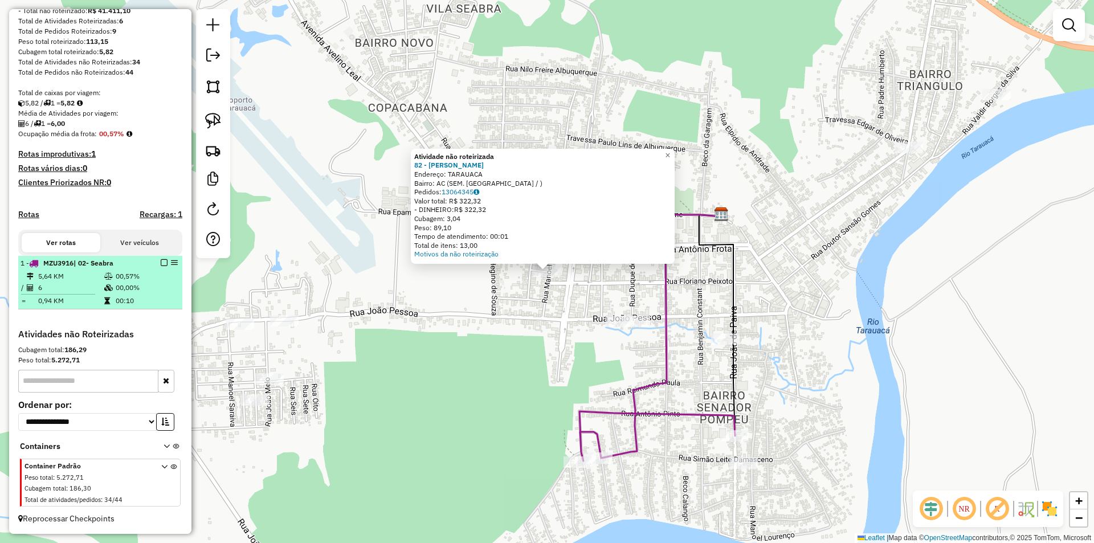
click at [132, 289] on td "00,00%" at bounding box center [146, 287] width 62 height 11
select select "**********"
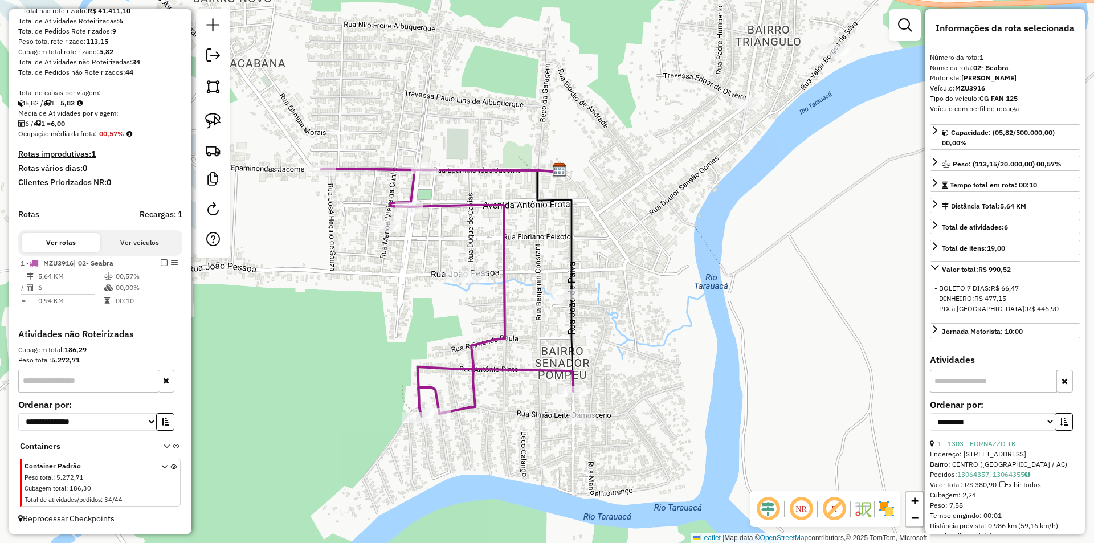
click at [406, 314] on div "Janela de atendimento Grade de atendimento Capacidade Transportadoras Veículos …" at bounding box center [547, 271] width 1094 height 543
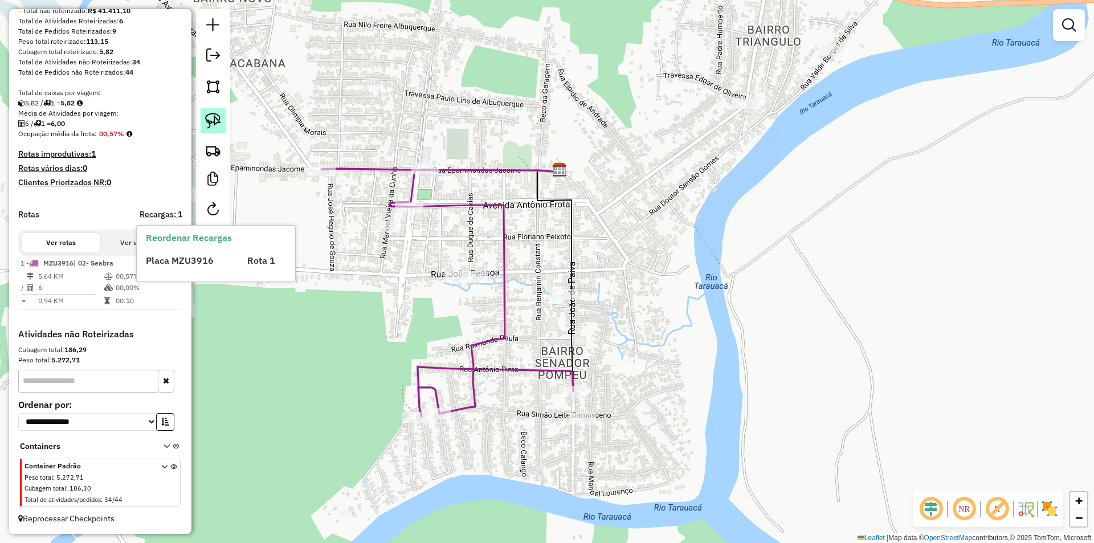
click at [211, 115] on img at bounding box center [213, 121] width 16 height 16
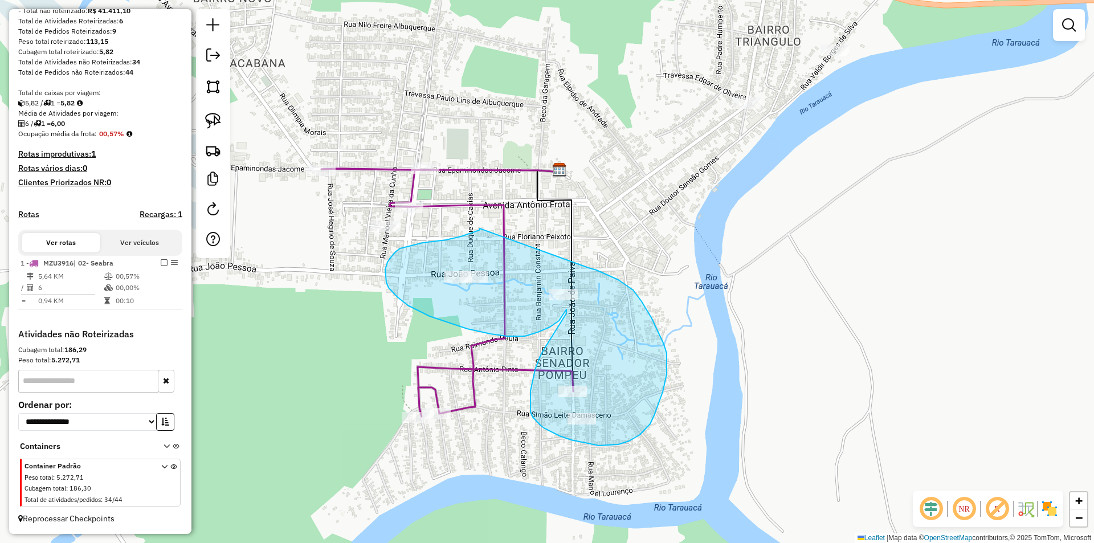
drag, startPoint x: 461, startPoint y: 236, endPoint x: 577, endPoint y: 269, distance: 120.7
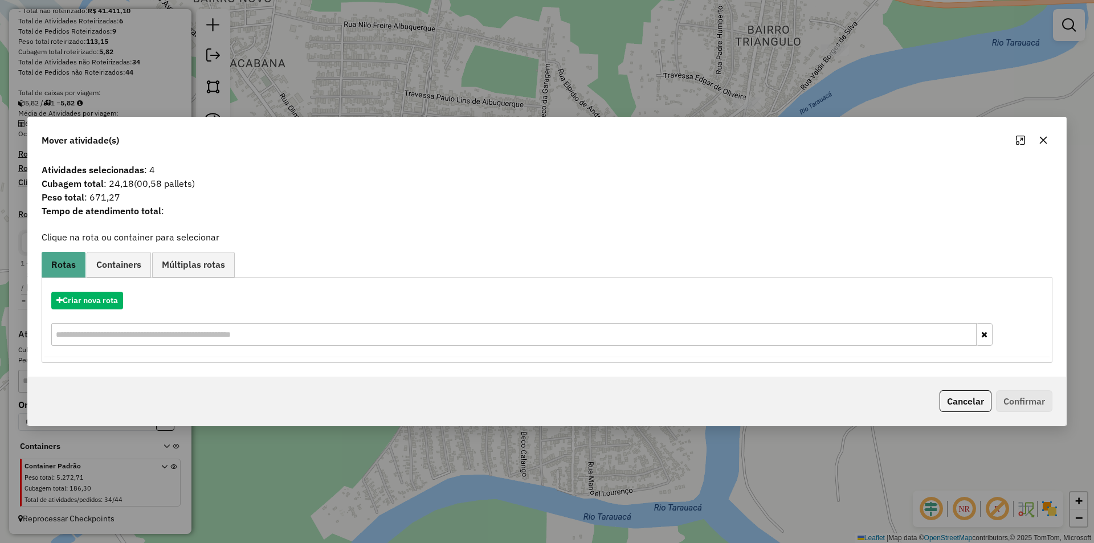
click at [122, 291] on div "Criar nova rota" at bounding box center [546, 320] width 1005 height 74
click at [113, 302] on button "Criar nova rota" at bounding box center [87, 301] width 72 height 18
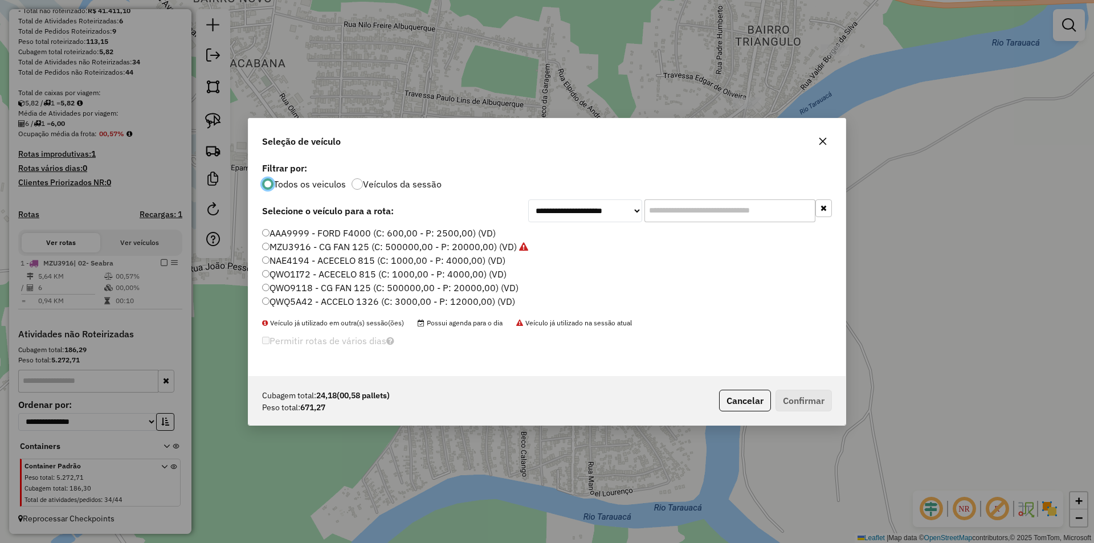
scroll to position [6, 3]
drag, startPoint x: 281, startPoint y: 261, endPoint x: 300, endPoint y: 263, distance: 19.4
click at [281, 262] on label "NAE4194 - ACECELO 815 (C: 1000,00 - P: 4000,00) (VD)" at bounding box center [383, 260] width 243 height 14
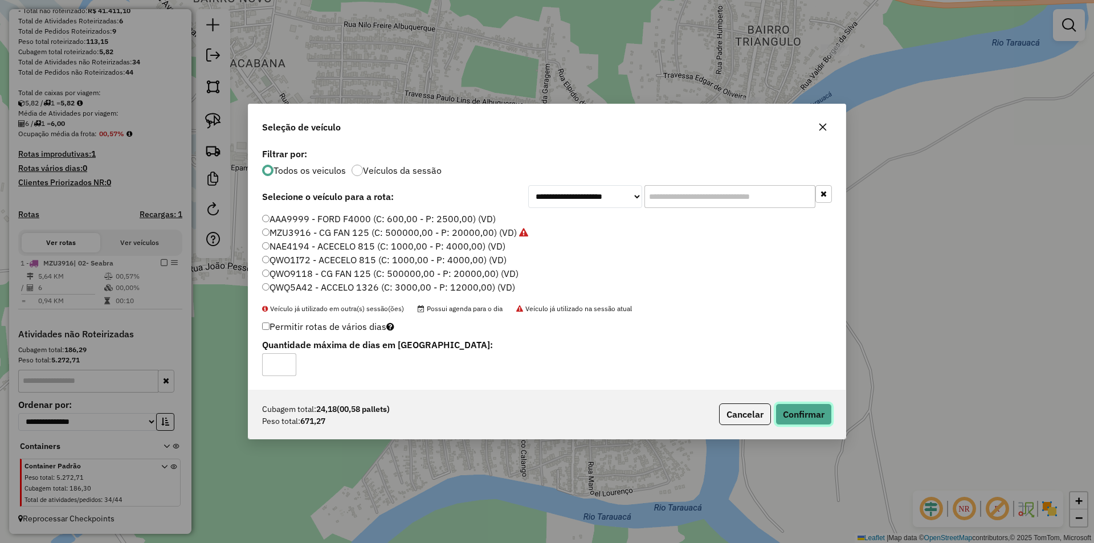
click at [777, 410] on button "Confirmar" at bounding box center [803, 414] width 56 height 22
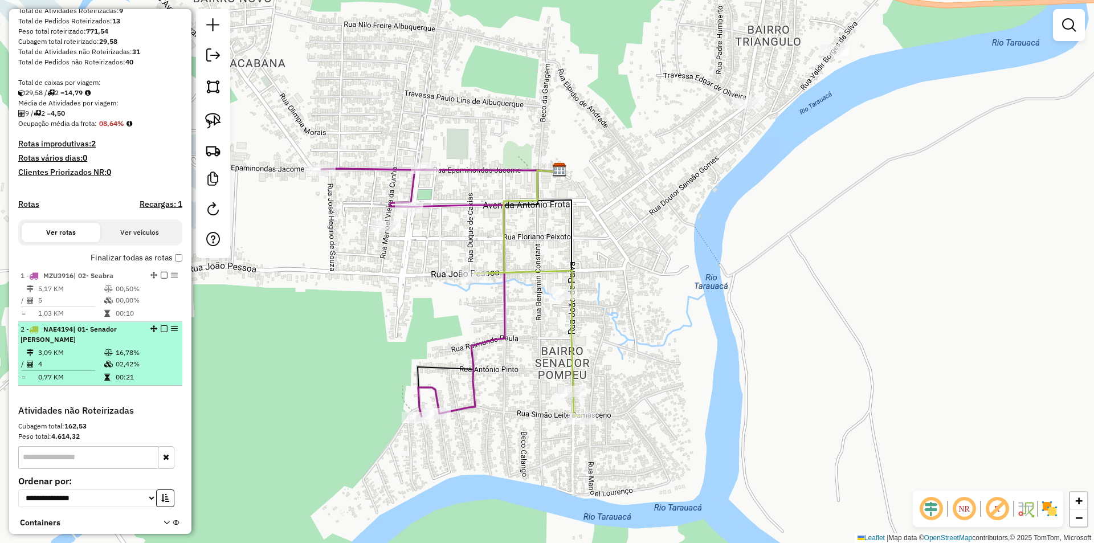
click at [68, 369] on td "4" at bounding box center [71, 363] width 66 height 11
select select "**********"
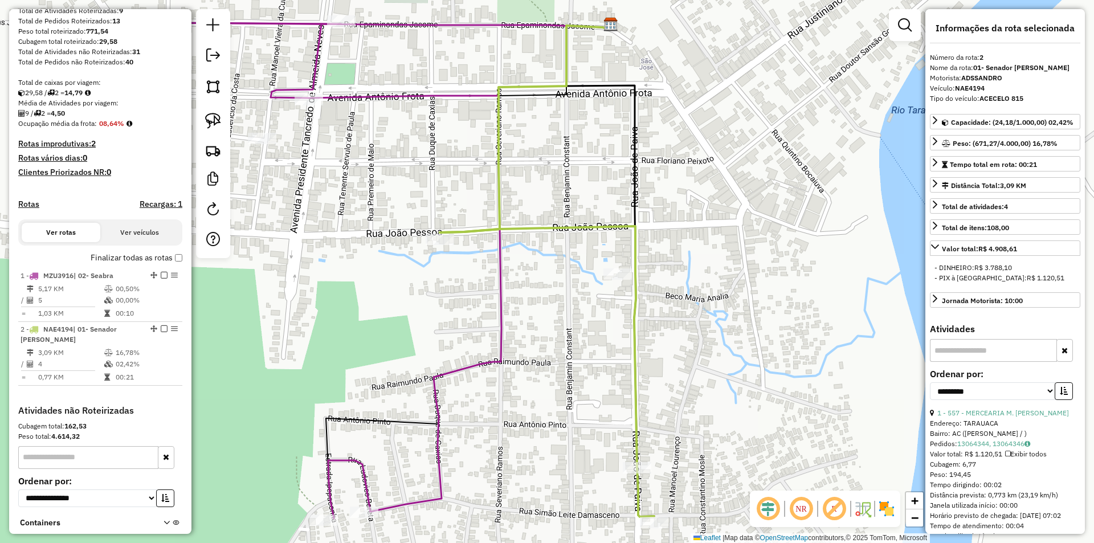
click at [175, 264] on label "Finalizar todas as rotas" at bounding box center [137, 258] width 92 height 12
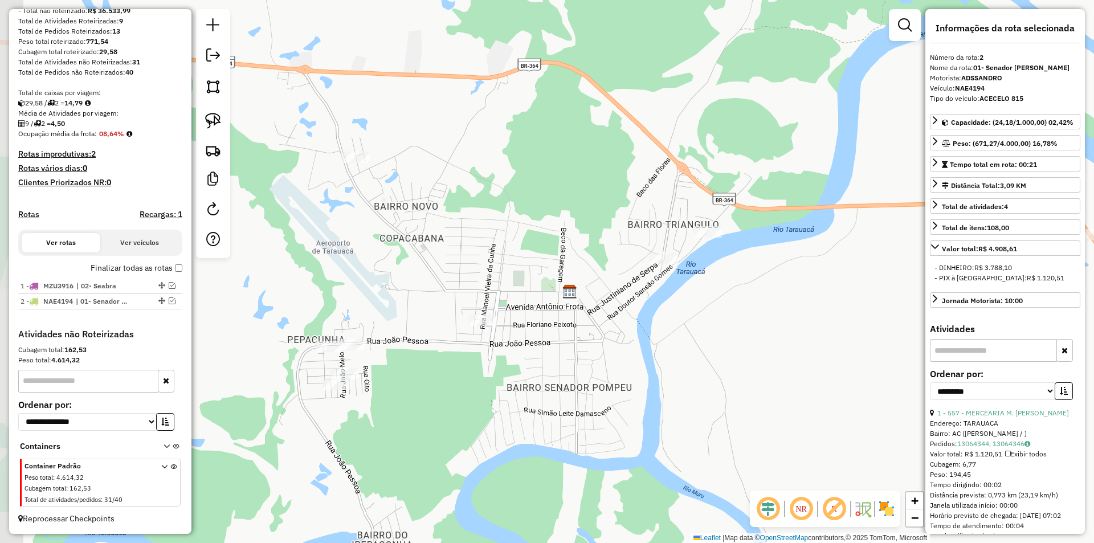
drag, startPoint x: 383, startPoint y: 350, endPoint x: 462, endPoint y: 372, distance: 82.2
click at [514, 376] on div "Janela de atendimento Grade de atendimento Capacidade Transportadoras Veículos …" at bounding box center [547, 271] width 1094 height 543
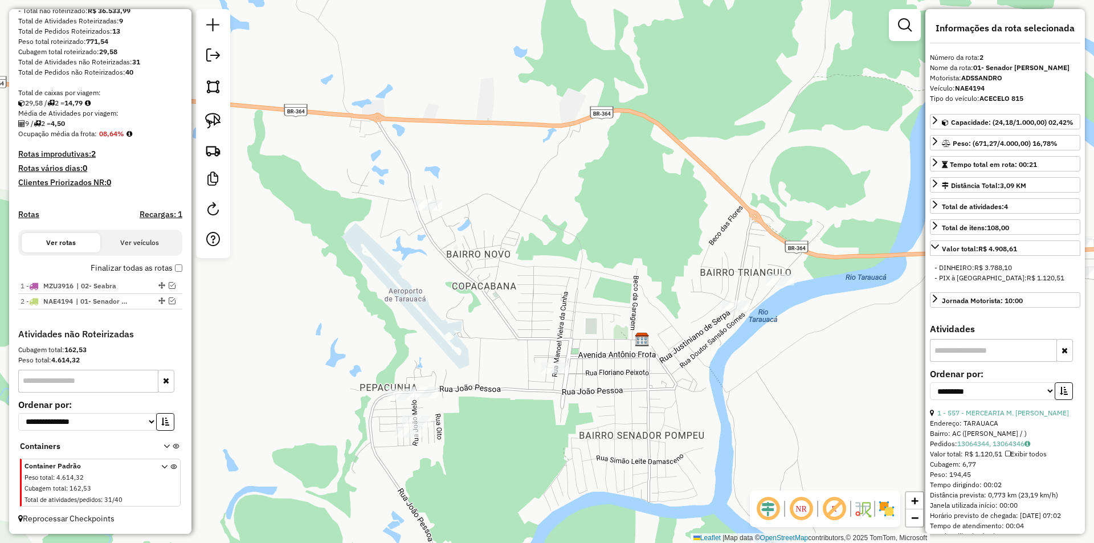
drag, startPoint x: 375, startPoint y: 357, endPoint x: 418, endPoint y: 395, distance: 57.7
click at [436, 399] on div "Janela de atendimento Grade de atendimento Capacidade Transportadoras Veículos …" at bounding box center [547, 271] width 1094 height 543
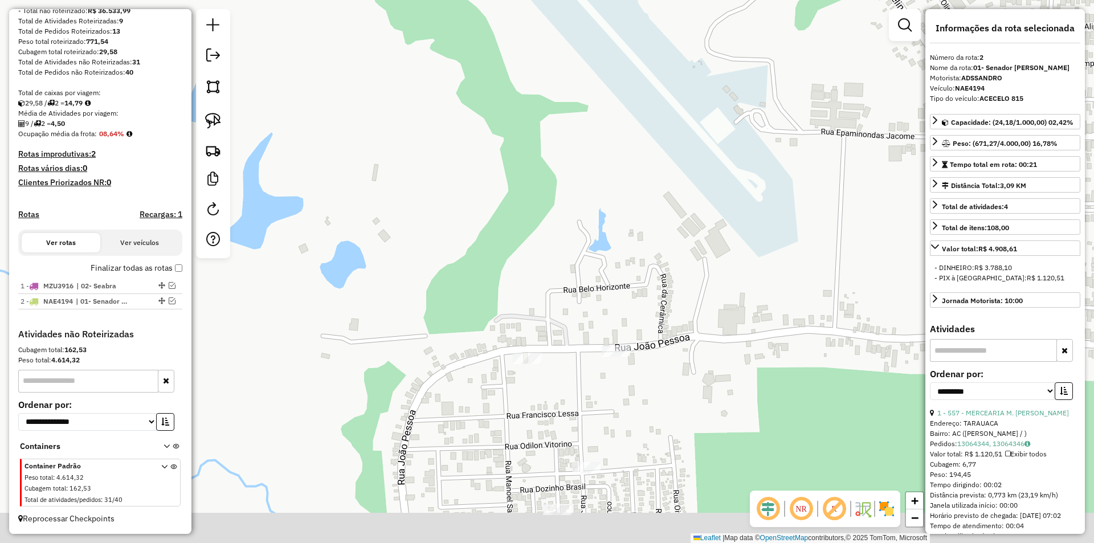
drag, startPoint x: 655, startPoint y: 305, endPoint x: 641, endPoint y: 268, distance: 38.7
click at [641, 268] on div "Janela de atendimento Grade de atendimento Capacidade Transportadoras Veículos …" at bounding box center [547, 271] width 1094 height 543
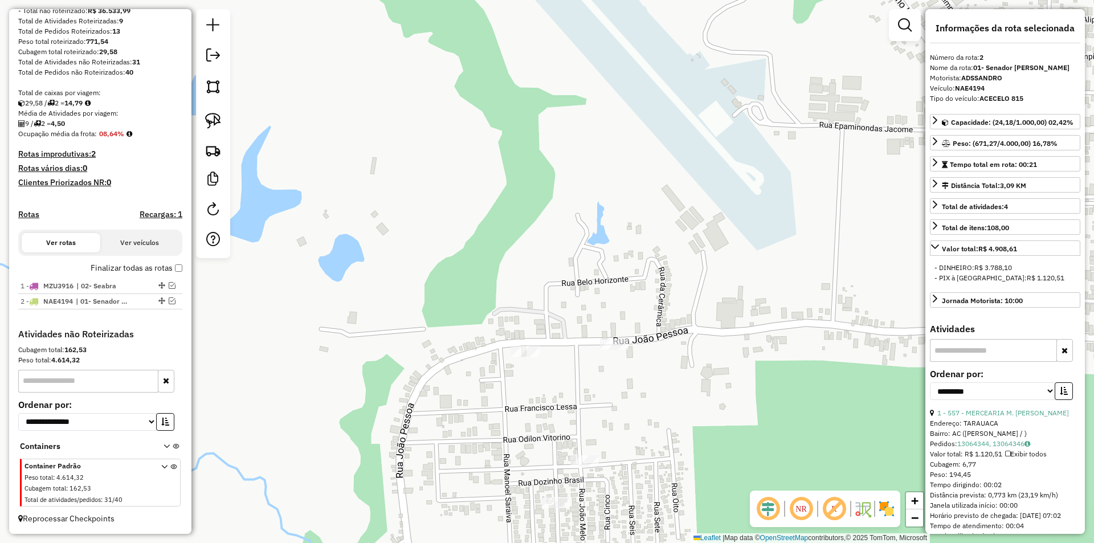
click at [607, 357] on div "Janela de atendimento Grade de atendimento Capacidade Transportadoras Veículos …" at bounding box center [547, 271] width 1094 height 543
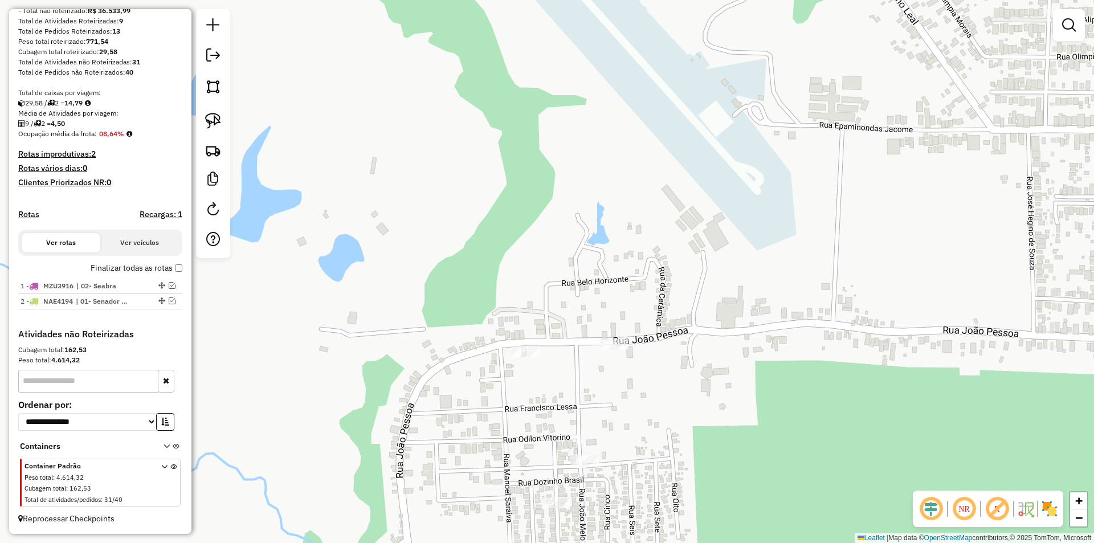
click at [608, 350] on div at bounding box center [614, 343] width 28 height 11
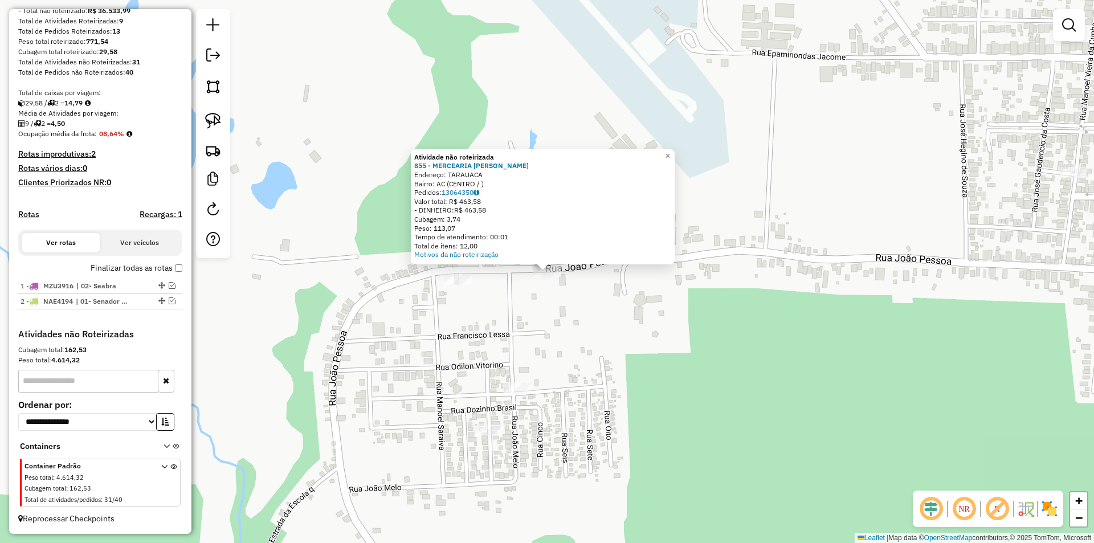
click at [460, 288] on div "Atividade não roteirizada 855 - MERCEARIA EDUARDO Endereço: TARAUACA Bairro: AC…" at bounding box center [547, 271] width 1094 height 543
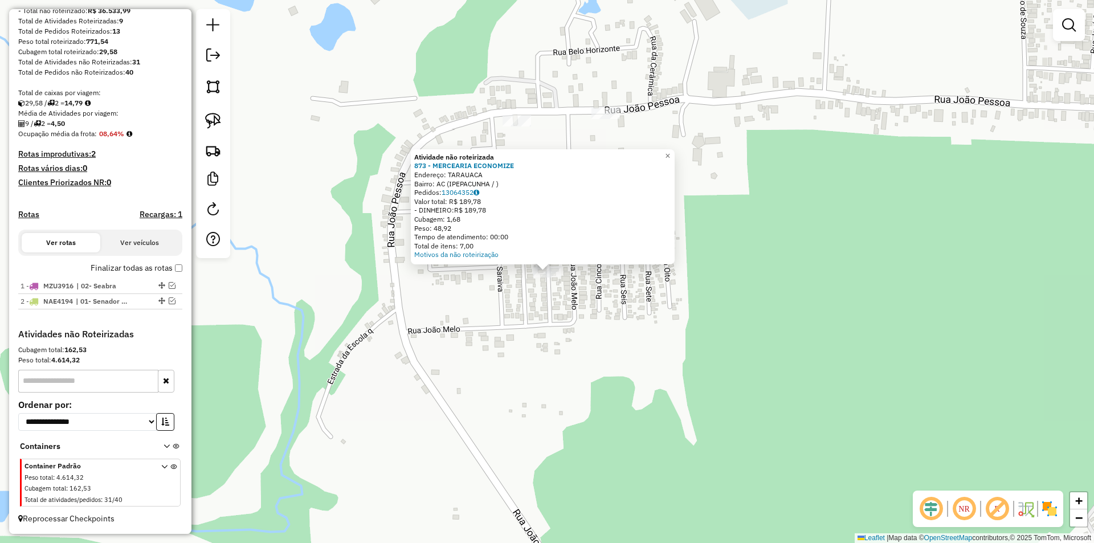
click at [517, 319] on div "Atividade não roteirizada 873 - MERCEARIA ECONOMIZE Endereço: TARAUACA Bairro: …" at bounding box center [547, 271] width 1094 height 543
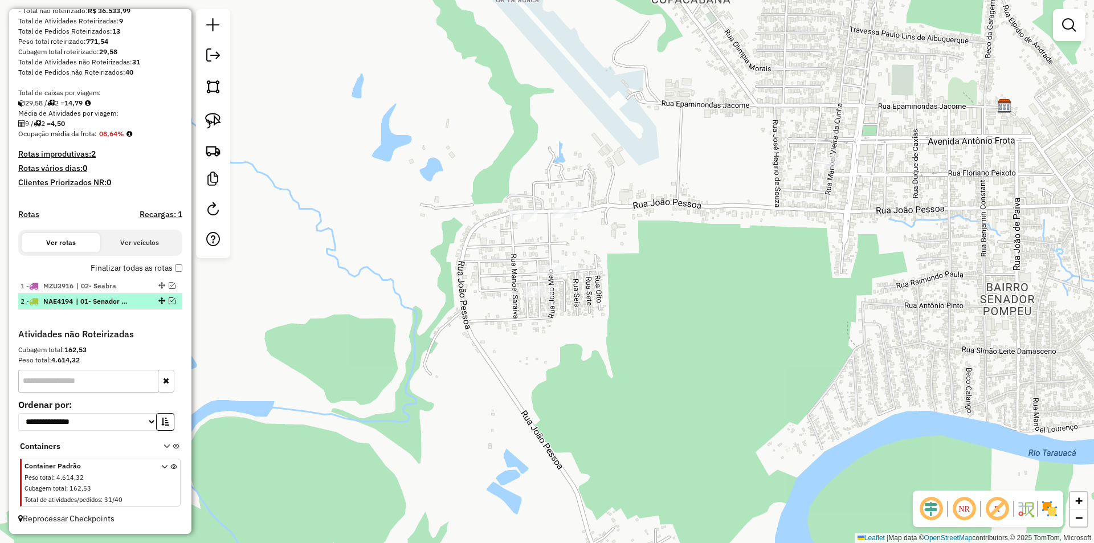
click at [170, 301] on em at bounding box center [172, 300] width 7 height 7
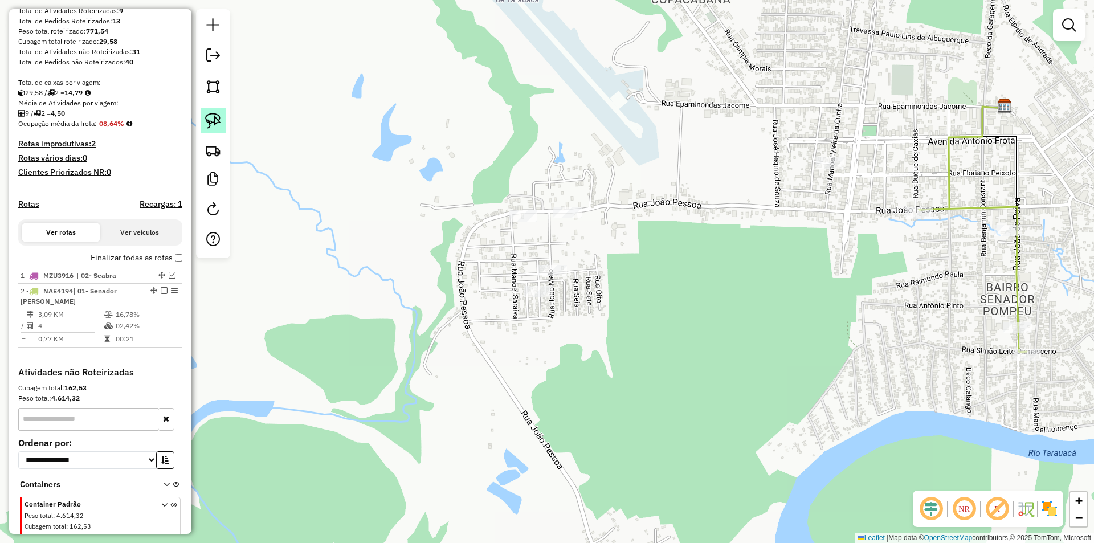
click at [218, 128] on img at bounding box center [213, 121] width 16 height 16
drag, startPoint x: 579, startPoint y: 197, endPoint x: 574, endPoint y: 279, distance: 82.2
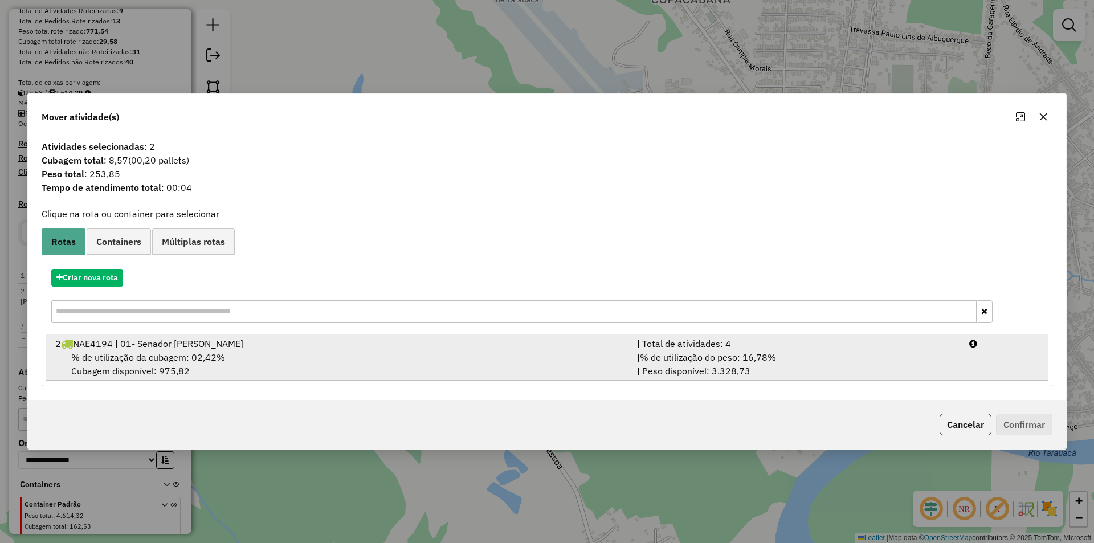
click at [207, 349] on div "2 NAE4194 | 01- Senador Pompeu" at bounding box center [339, 344] width 582 height 14
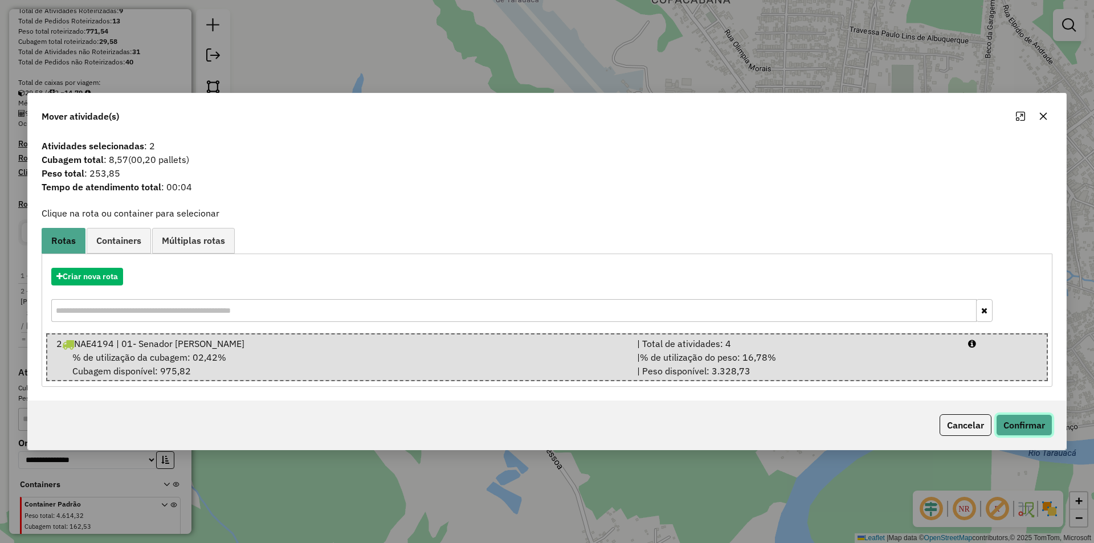
click at [1017, 426] on button "Confirmar" at bounding box center [1024, 425] width 56 height 22
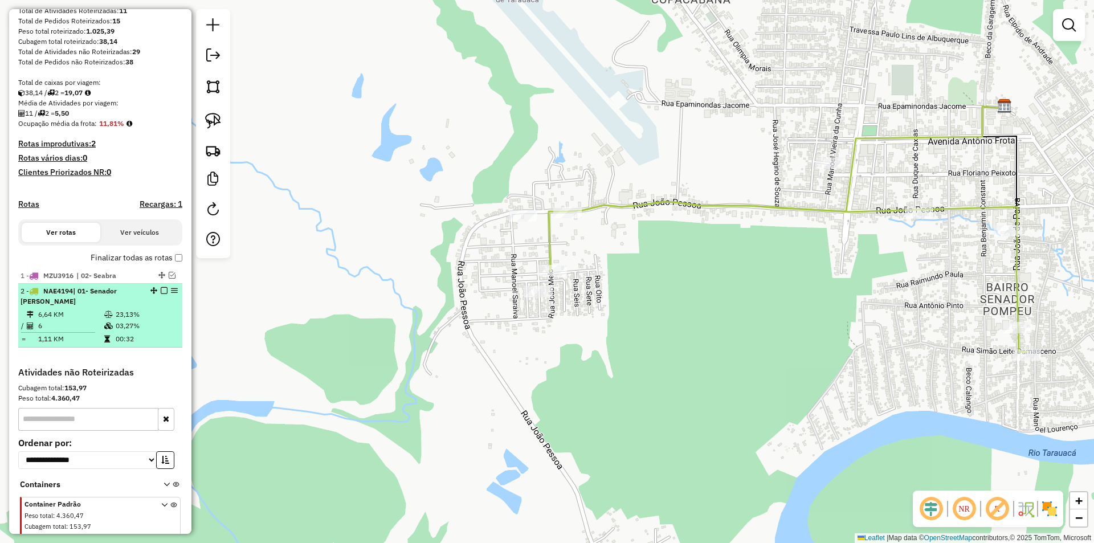
click at [161, 294] on em at bounding box center [164, 290] width 7 height 7
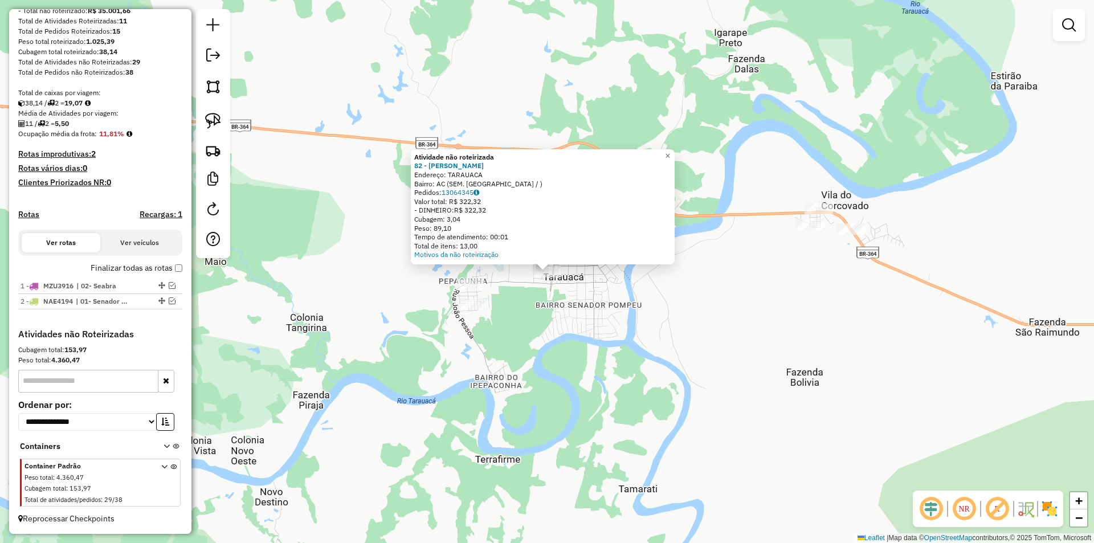
click at [469, 291] on div at bounding box center [470, 284] width 28 height 11
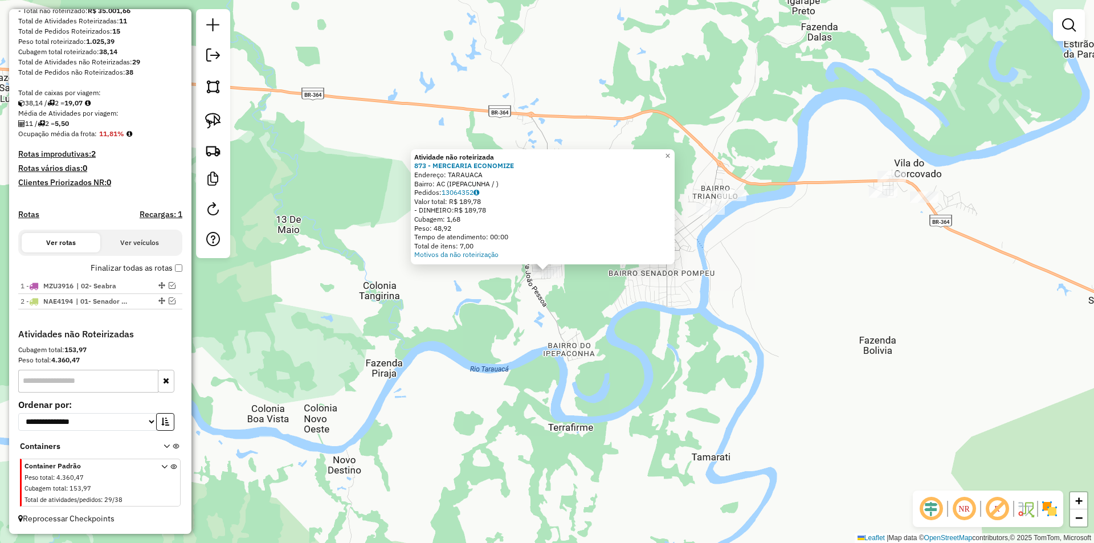
click at [548, 293] on div "Atividade não roteirizada 873 - MERCEARIA ECONOMIZE Endereço: TARAUACA Bairro: …" at bounding box center [547, 271] width 1094 height 543
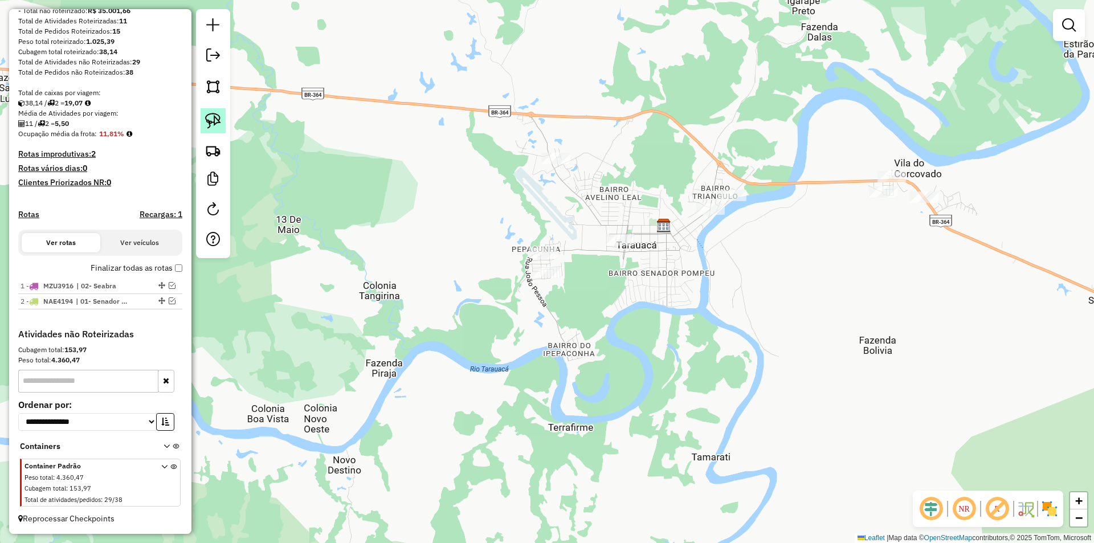
click at [213, 120] on img at bounding box center [213, 121] width 16 height 16
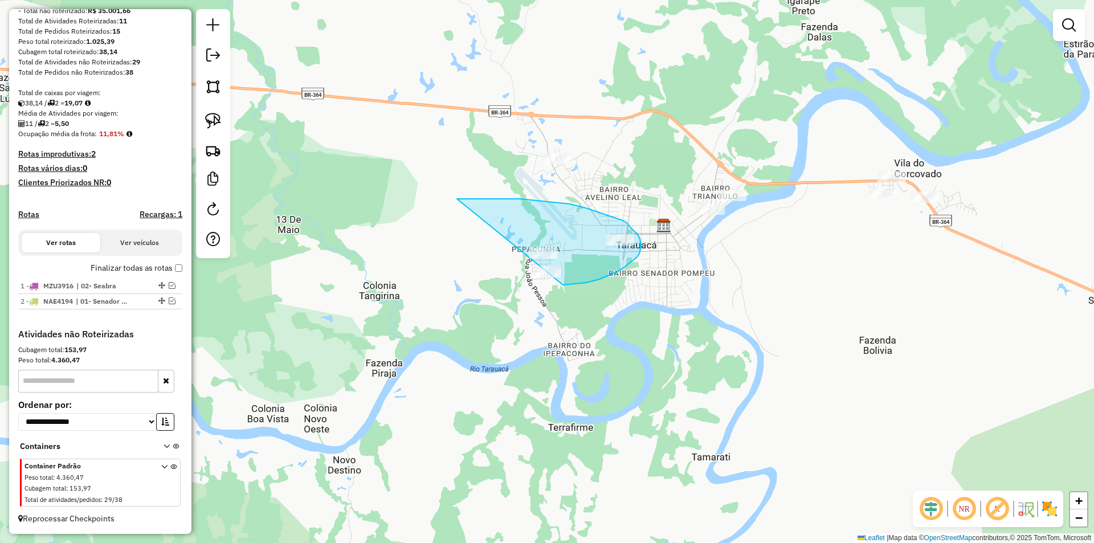
drag, startPoint x: 458, startPoint y: 199, endPoint x: 538, endPoint y: 287, distance: 119.4
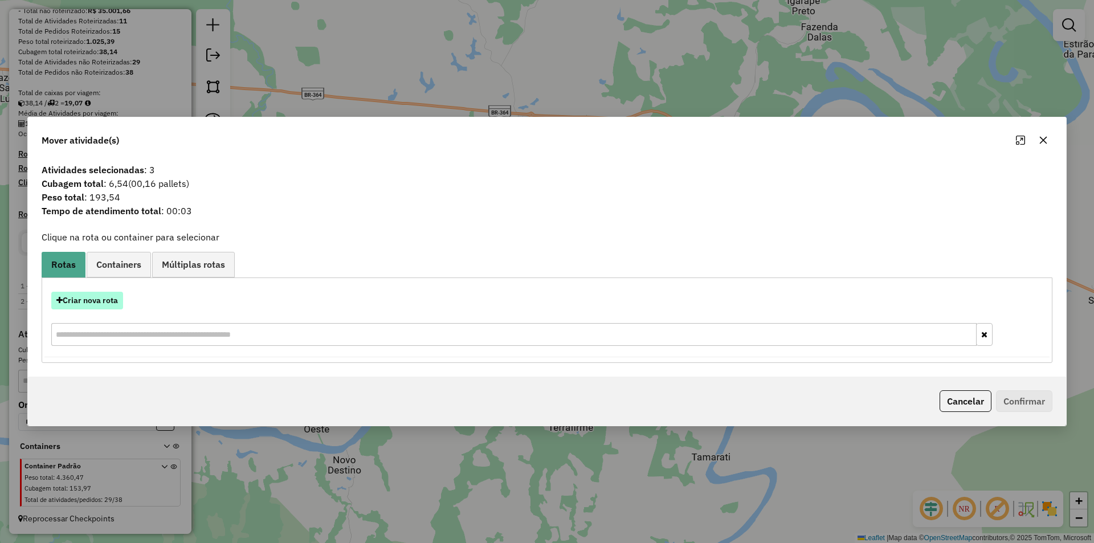
click at [89, 309] on button "Criar nova rota" at bounding box center [87, 301] width 72 height 18
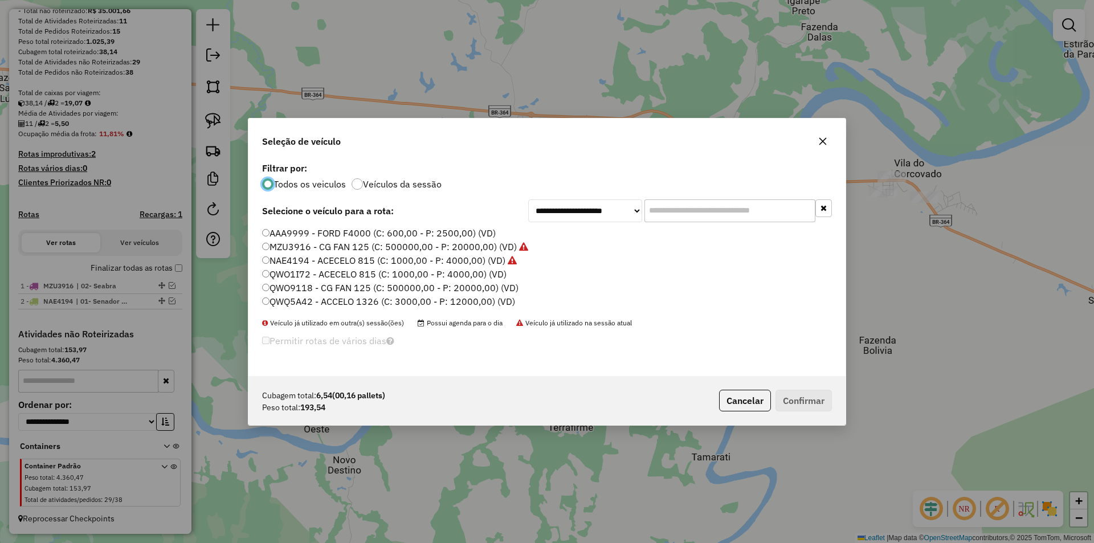
click at [283, 285] on label "QWO9118 - CG FAN 125 (C: 500000,00 - P: 20000,00) (VD)" at bounding box center [390, 288] width 256 height 14
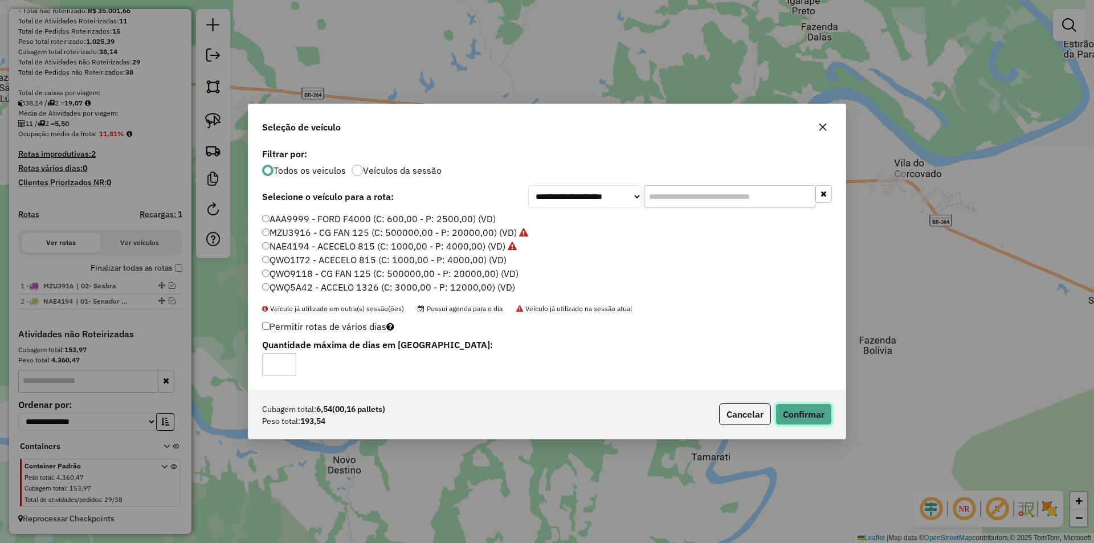
click at [798, 413] on button "Confirmar" at bounding box center [803, 414] width 56 height 22
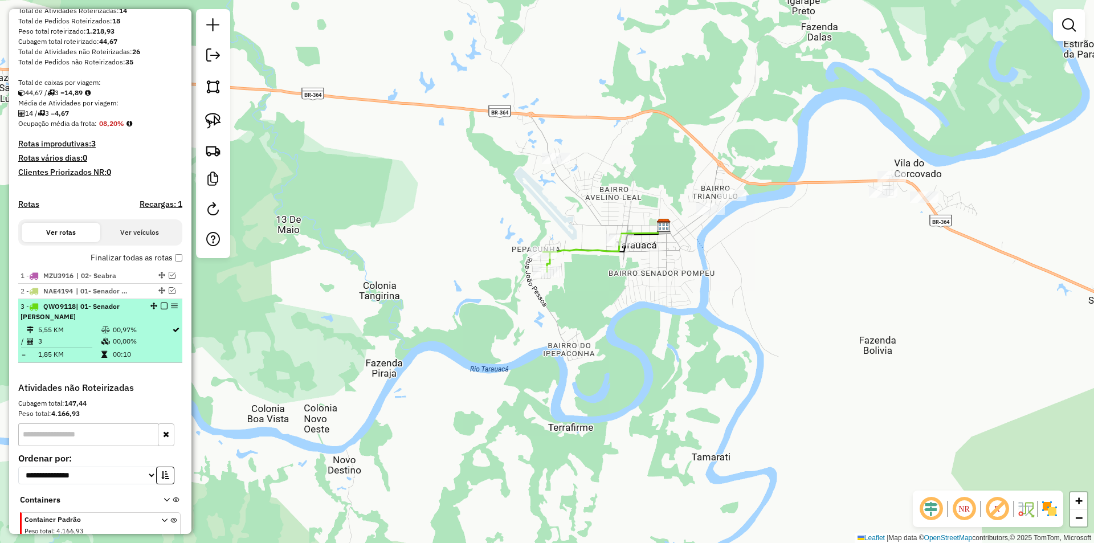
click at [27, 316] on span "3 - QWO9118 | 01- Senador Pompeu" at bounding box center [70, 311] width 99 height 19
select select "**********"
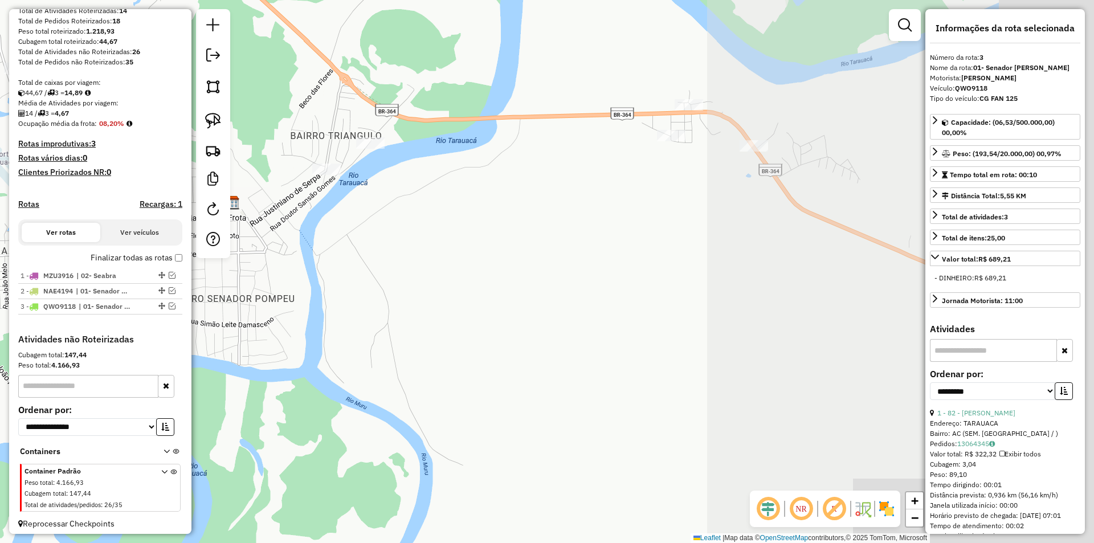
drag, startPoint x: 886, startPoint y: 320, endPoint x: 389, endPoint y: 298, distance: 497.2
click at [389, 298] on div "Janela de atendimento Grade de atendimento Capacidade Transportadoras Veículos …" at bounding box center [547, 271] width 1094 height 543
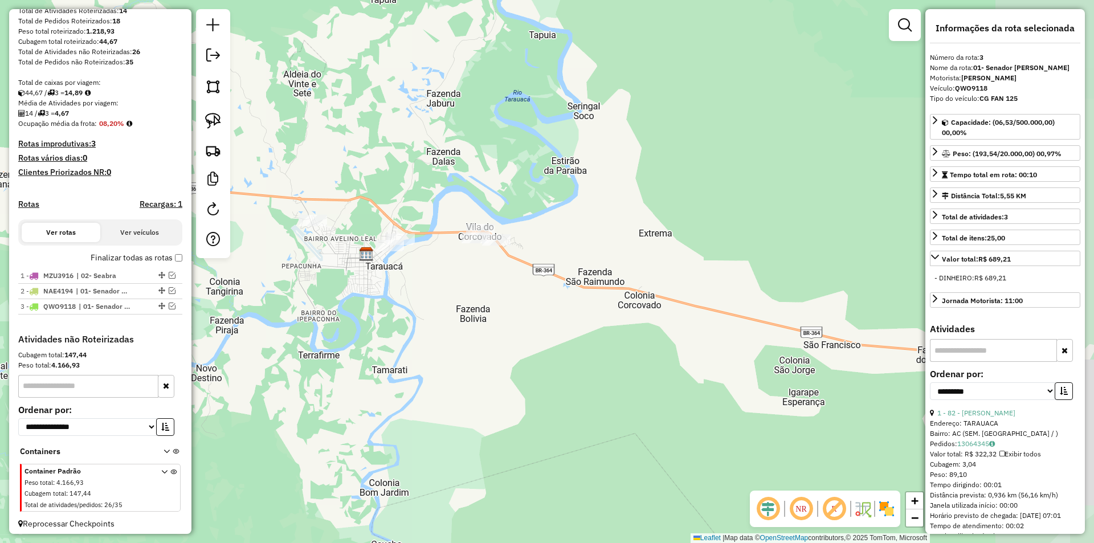
drag, startPoint x: 758, startPoint y: 272, endPoint x: 517, endPoint y: 275, distance: 241.0
click at [518, 275] on div "Janela de atendimento Grade de atendimento Capacidade Transportadoras Veículos …" at bounding box center [547, 271] width 1094 height 543
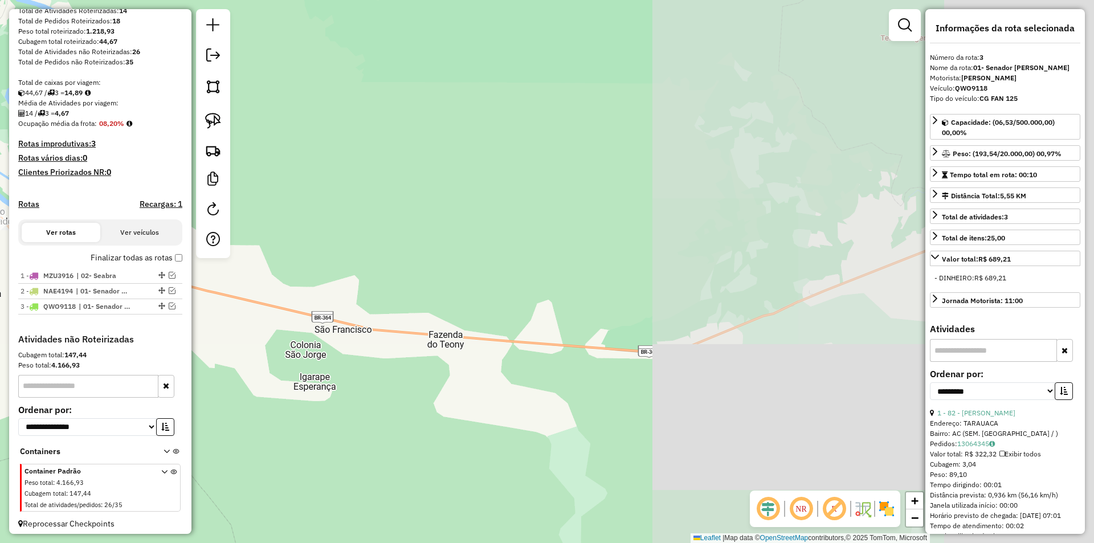
drag, startPoint x: 790, startPoint y: 260, endPoint x: 302, endPoint y: 245, distance: 487.9
click at [302, 245] on div "Janela de atendimento Grade de atendimento Capacidade Transportadoras Veículos …" at bounding box center [547, 271] width 1094 height 543
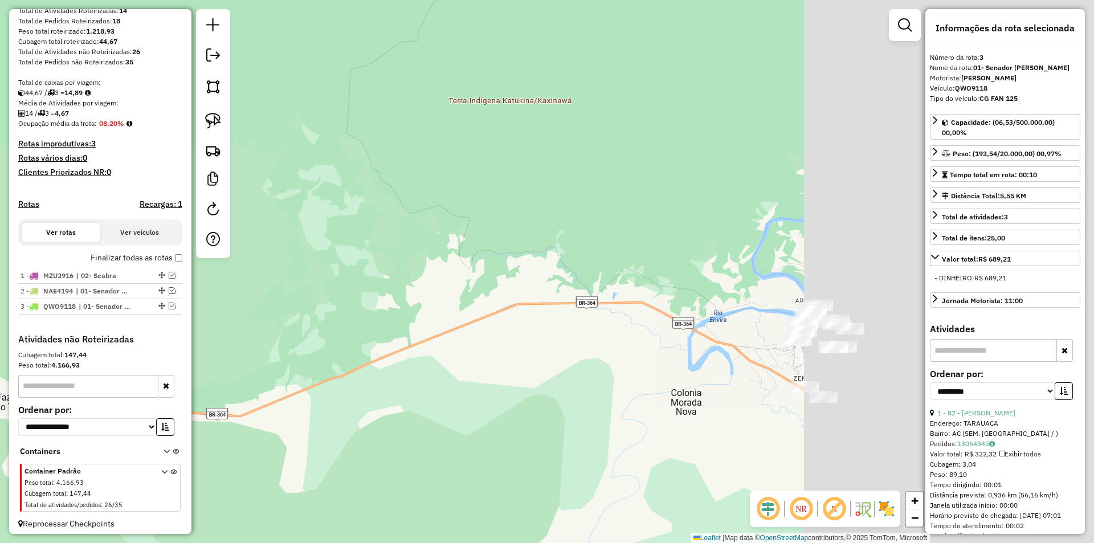
drag, startPoint x: 489, startPoint y: 275, endPoint x: 231, endPoint y: 310, distance: 260.5
click at [231, 310] on div "Janela de atendimento Grade de atendimento Capacidade Transportadoras Veículos …" at bounding box center [547, 271] width 1094 height 543
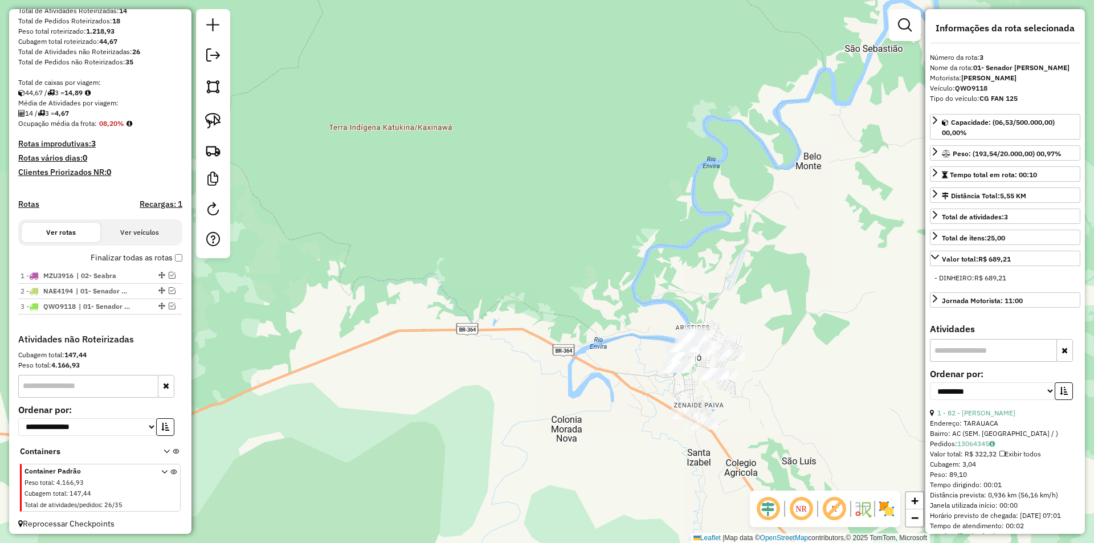
drag, startPoint x: 639, startPoint y: 243, endPoint x: 530, endPoint y: 228, distance: 109.7
click at [533, 230] on div "Janela de atendimento Grade de atendimento Capacidade Transportadoras Veículos …" at bounding box center [547, 271] width 1094 height 543
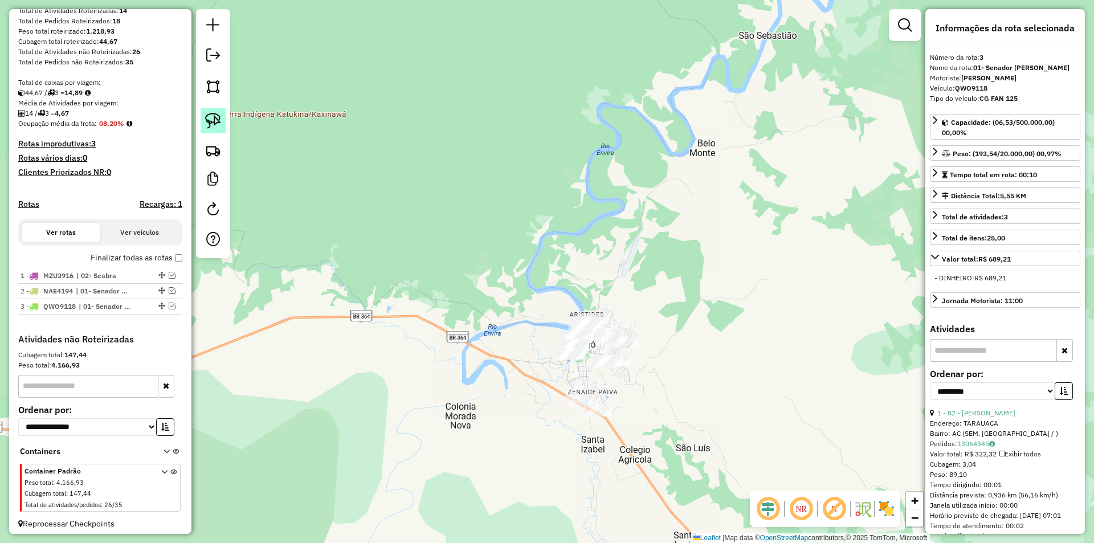
drag, startPoint x: 216, startPoint y: 112, endPoint x: 261, endPoint y: 135, distance: 50.4
click at [216, 113] on link at bounding box center [213, 120] width 25 height 25
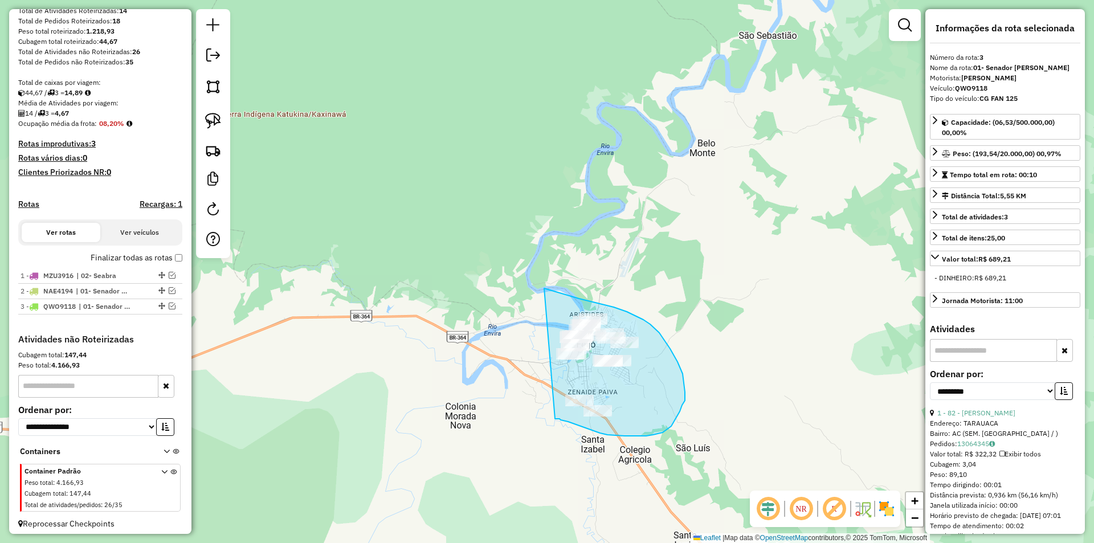
drag, startPoint x: 547, startPoint y: 289, endPoint x: 544, endPoint y: 418, distance: 128.8
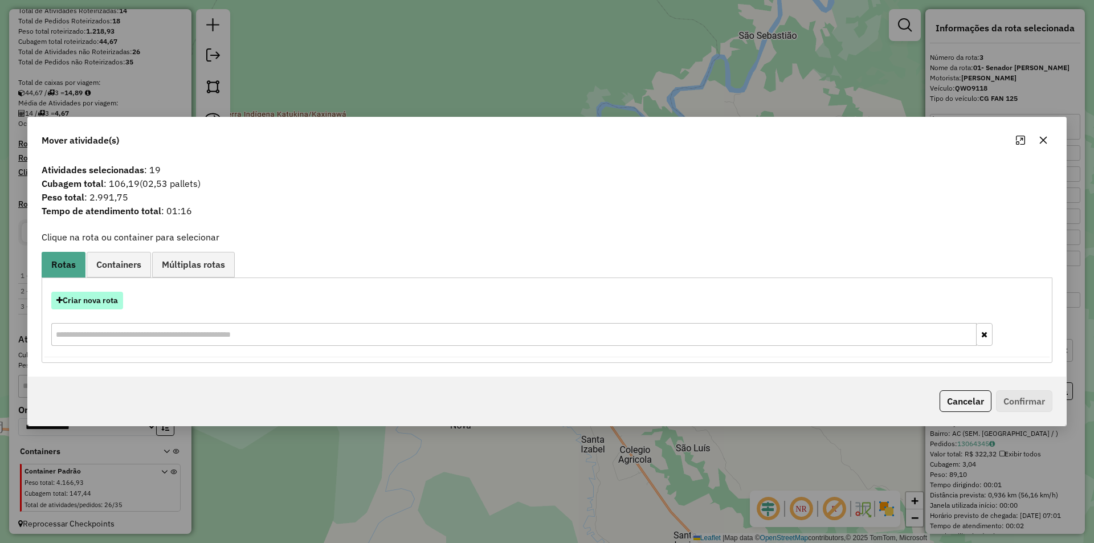
click at [108, 306] on button "Criar nova rota" at bounding box center [87, 301] width 72 height 18
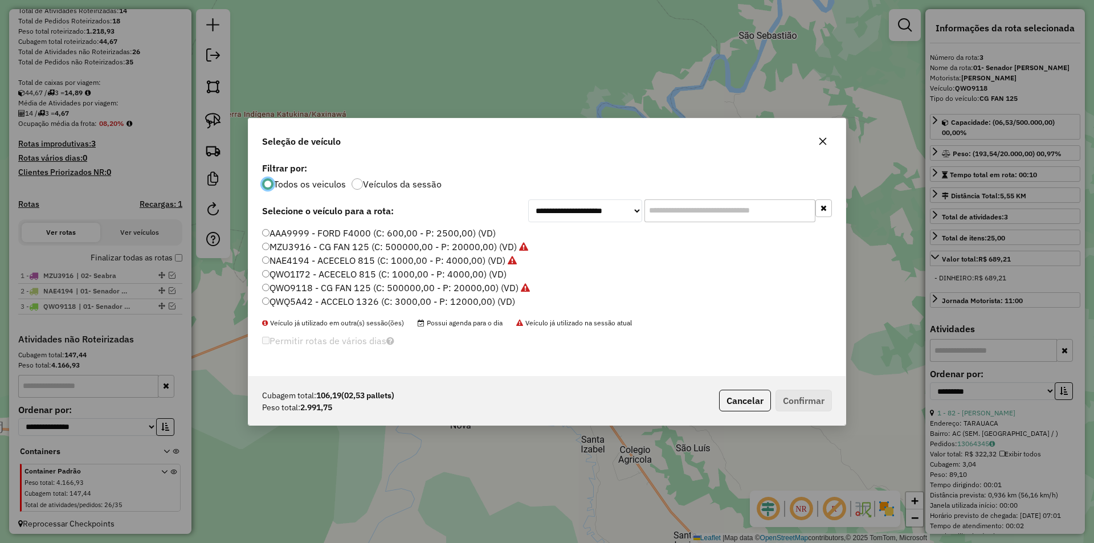
click at [289, 297] on label "QWQ5A42 - ACCELO 1326 (C: 3000,00 - P: 12000,00) (VD)" at bounding box center [388, 302] width 253 height 14
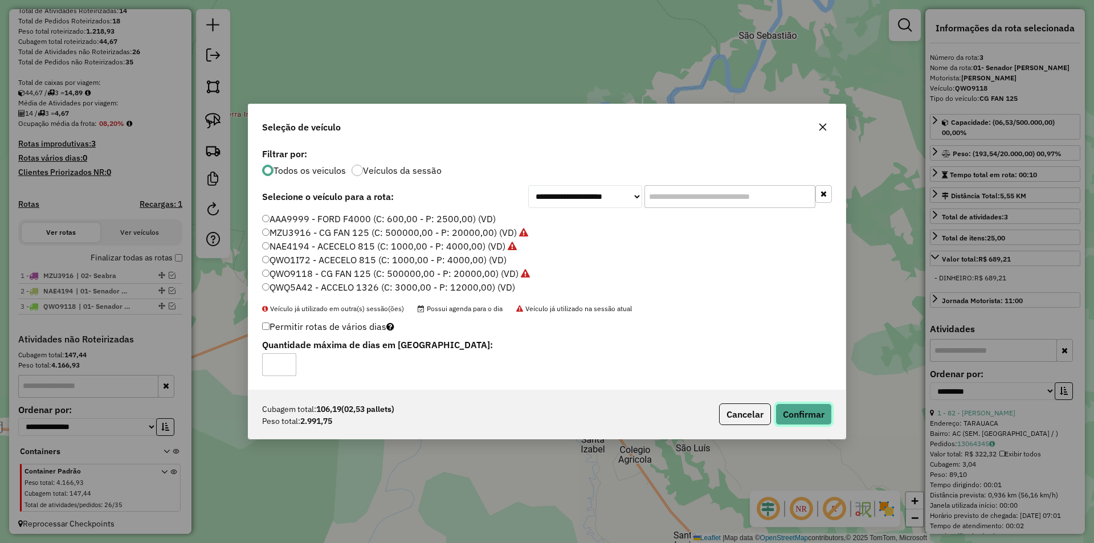
click at [808, 408] on button "Confirmar" at bounding box center [803, 414] width 56 height 22
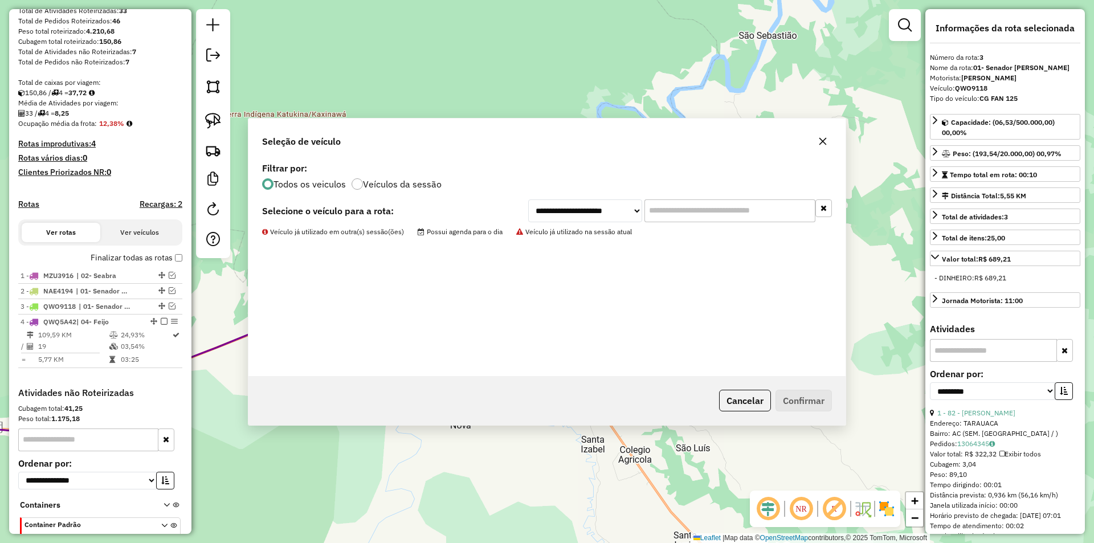
scroll to position [240, 0]
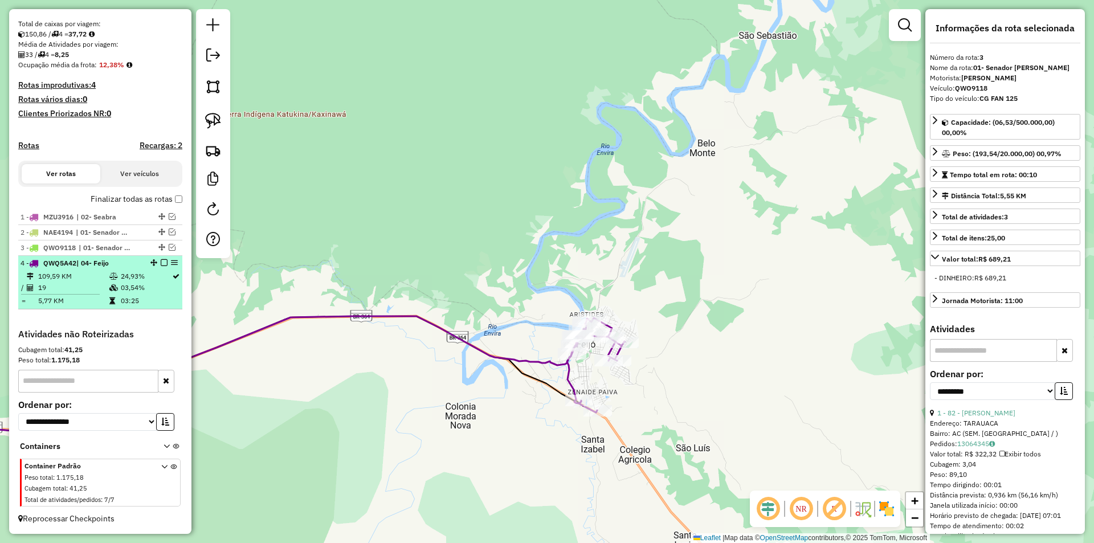
click at [161, 265] on em at bounding box center [164, 262] width 7 height 7
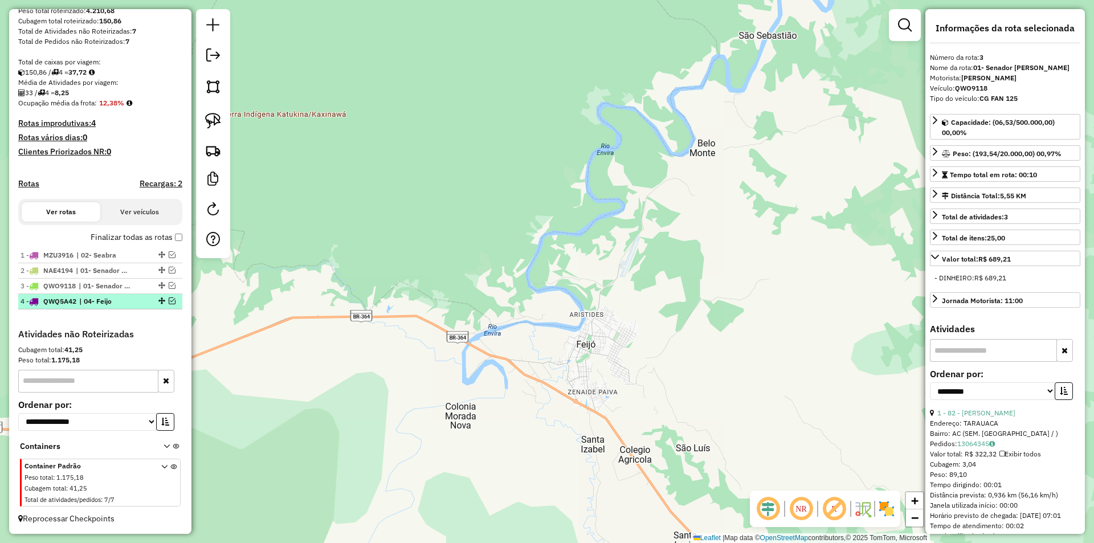
scroll to position [202, 0]
click at [222, 58] on link at bounding box center [213, 57] width 23 height 26
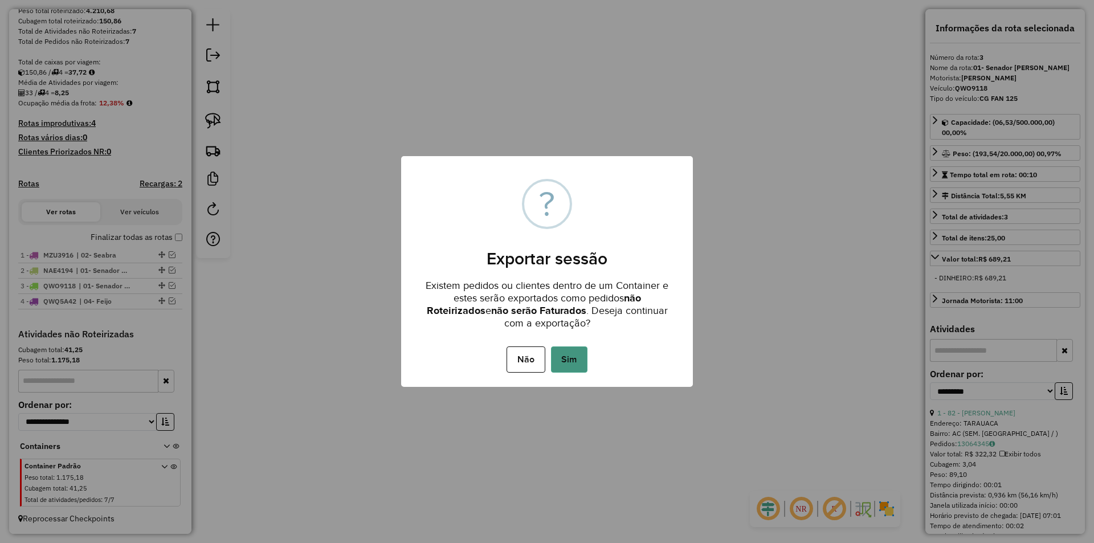
click at [563, 359] on button "Sim" at bounding box center [569, 359] width 36 height 26
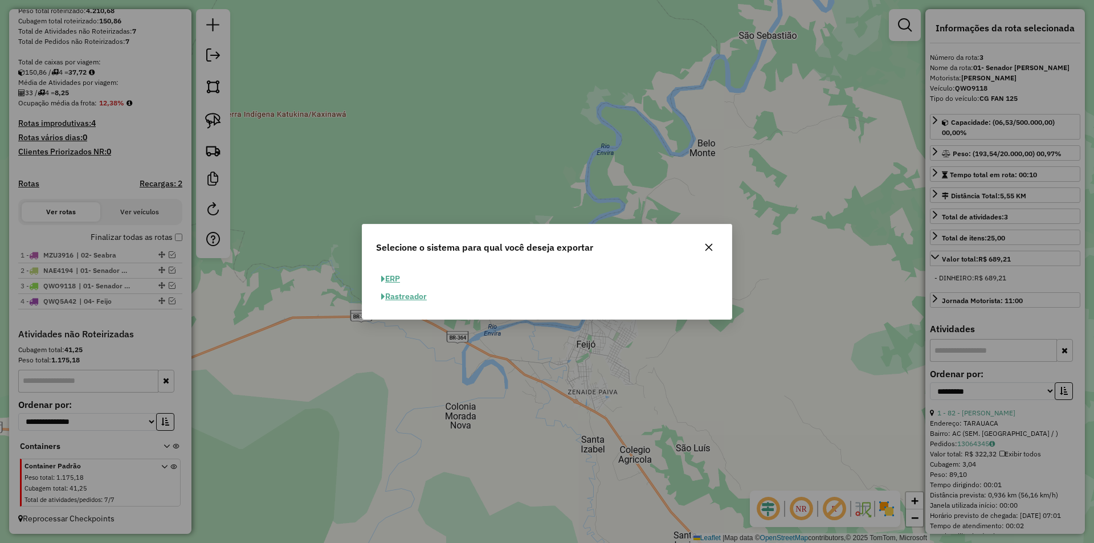
click at [400, 283] on button "ERP" at bounding box center [390, 279] width 29 height 18
select select "**"
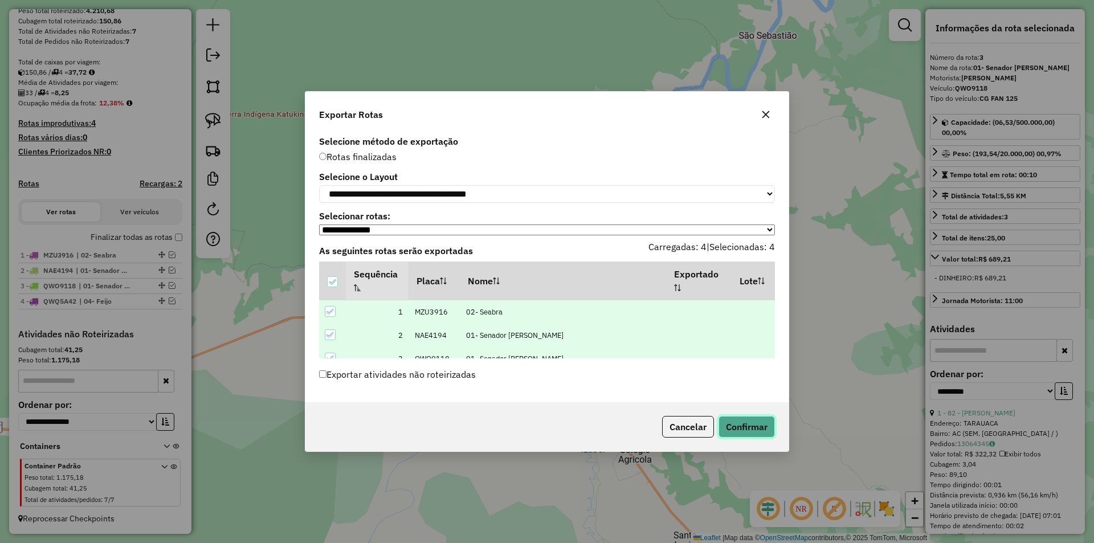
click at [745, 423] on button "Confirmar" at bounding box center [746, 427] width 56 height 22
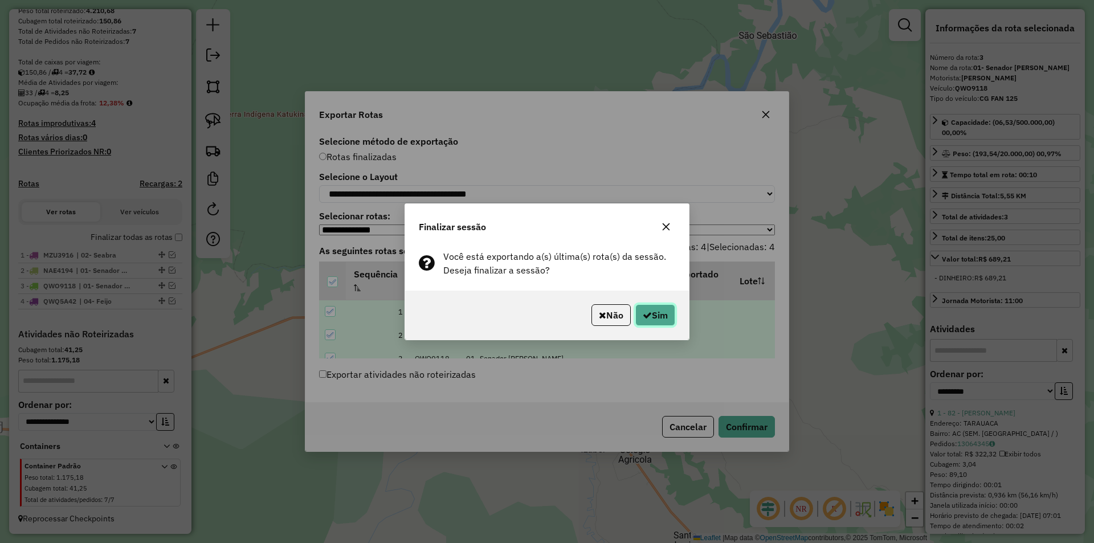
click at [663, 312] on button "Sim" at bounding box center [655, 315] width 40 height 22
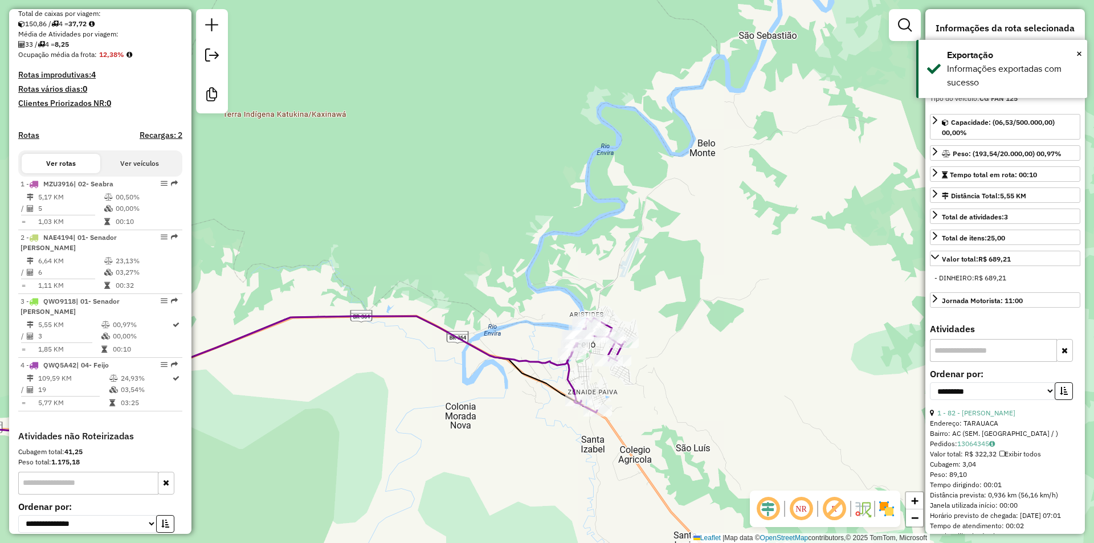
scroll to position [358, 0]
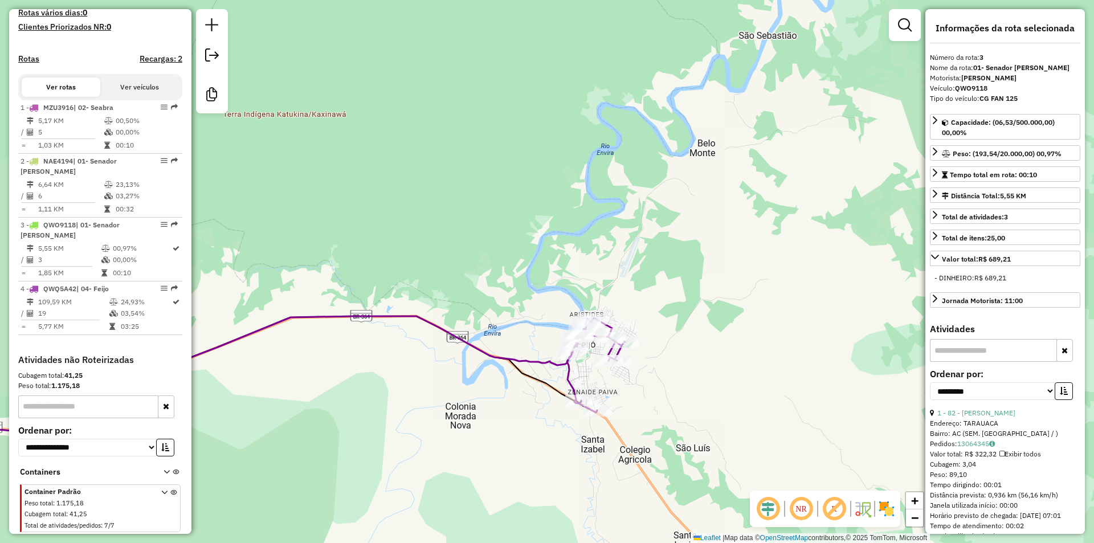
click at [302, 505] on div "Janela de atendimento Grade de atendimento Capacidade Transportadoras Veículos …" at bounding box center [547, 271] width 1094 height 543
